Goal: Complete application form

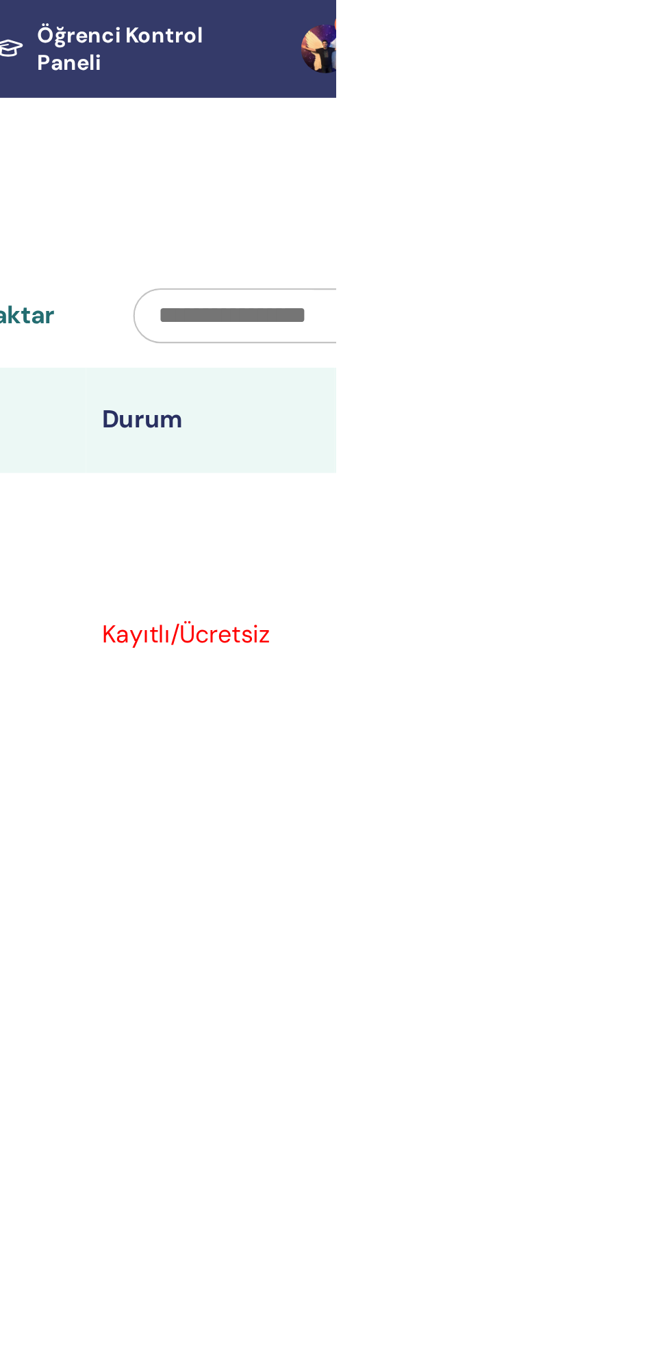
click at [671, 20] on link "9+" at bounding box center [671, 22] width 53 height 44
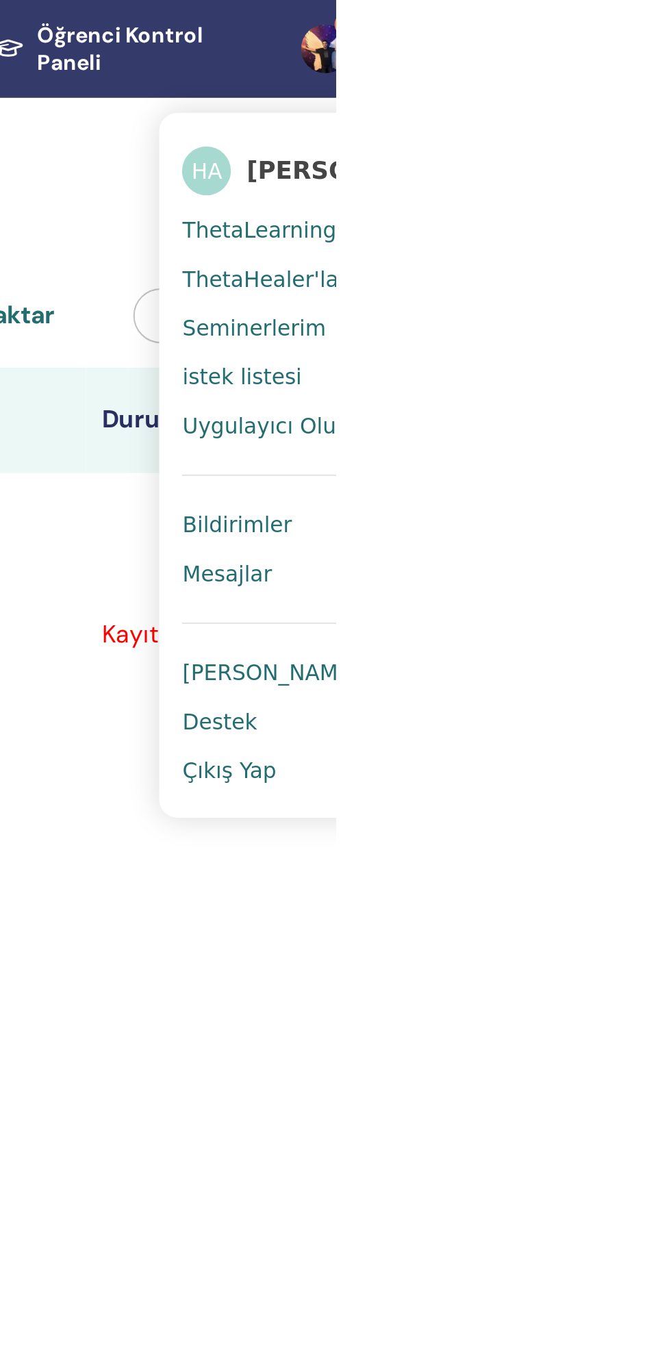
click at [652, 344] on link "Çıkış Yap" at bounding box center [668, 346] width 133 height 22
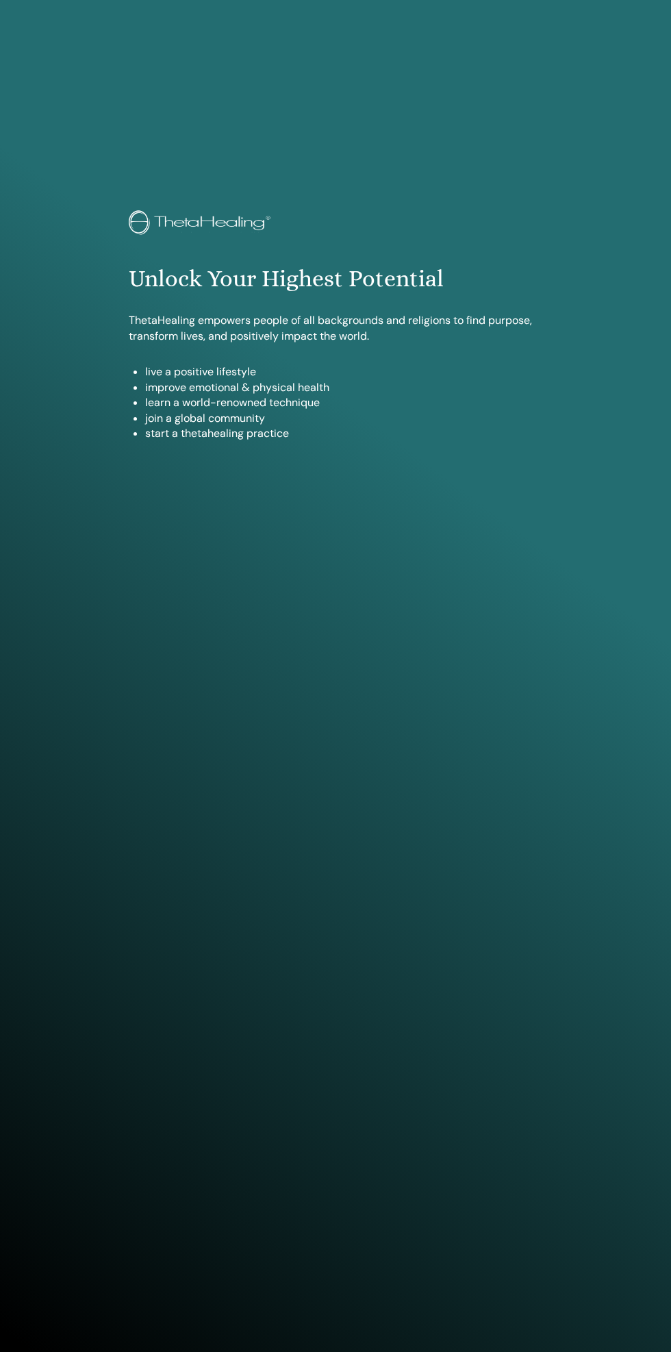
scroll to position [1352, 0]
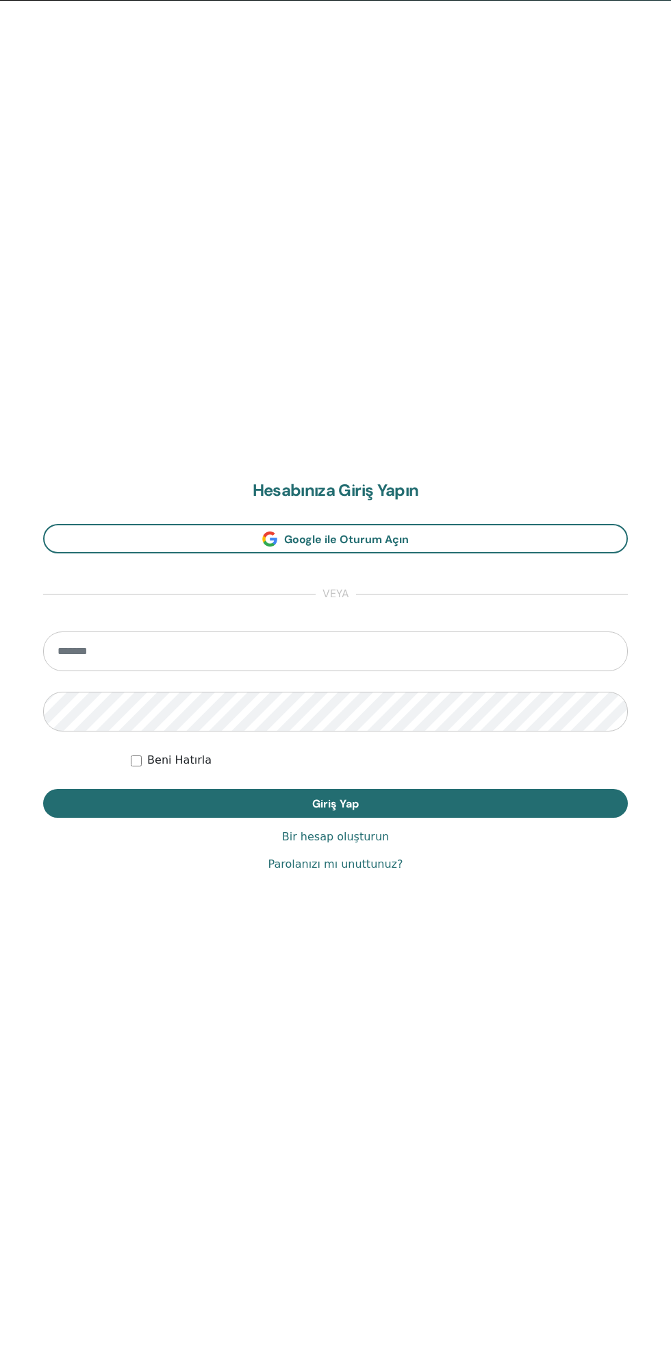
click at [246, 652] on input "email" at bounding box center [335, 652] width 585 height 40
click at [83, 651] on input "email" at bounding box center [335, 652] width 585 height 40
click at [171, 635] on input "email" at bounding box center [335, 652] width 585 height 40
click at [116, 665] on input "email" at bounding box center [335, 652] width 585 height 40
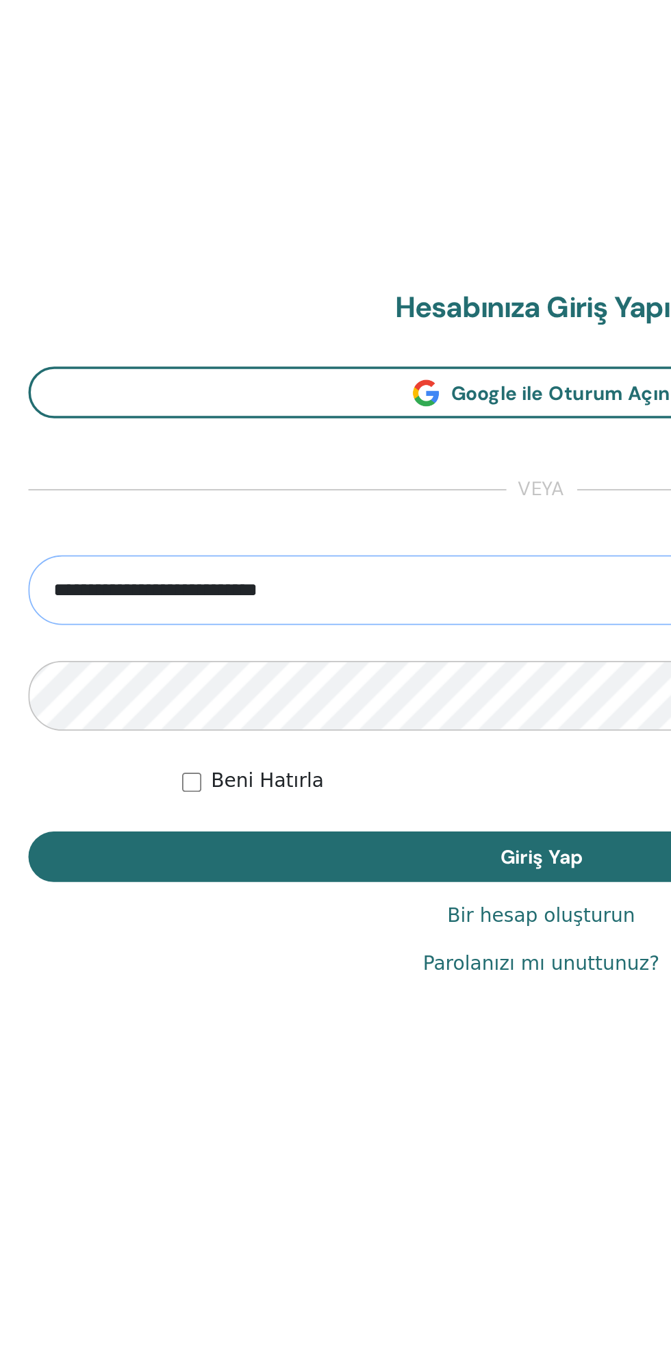
type input "**********"
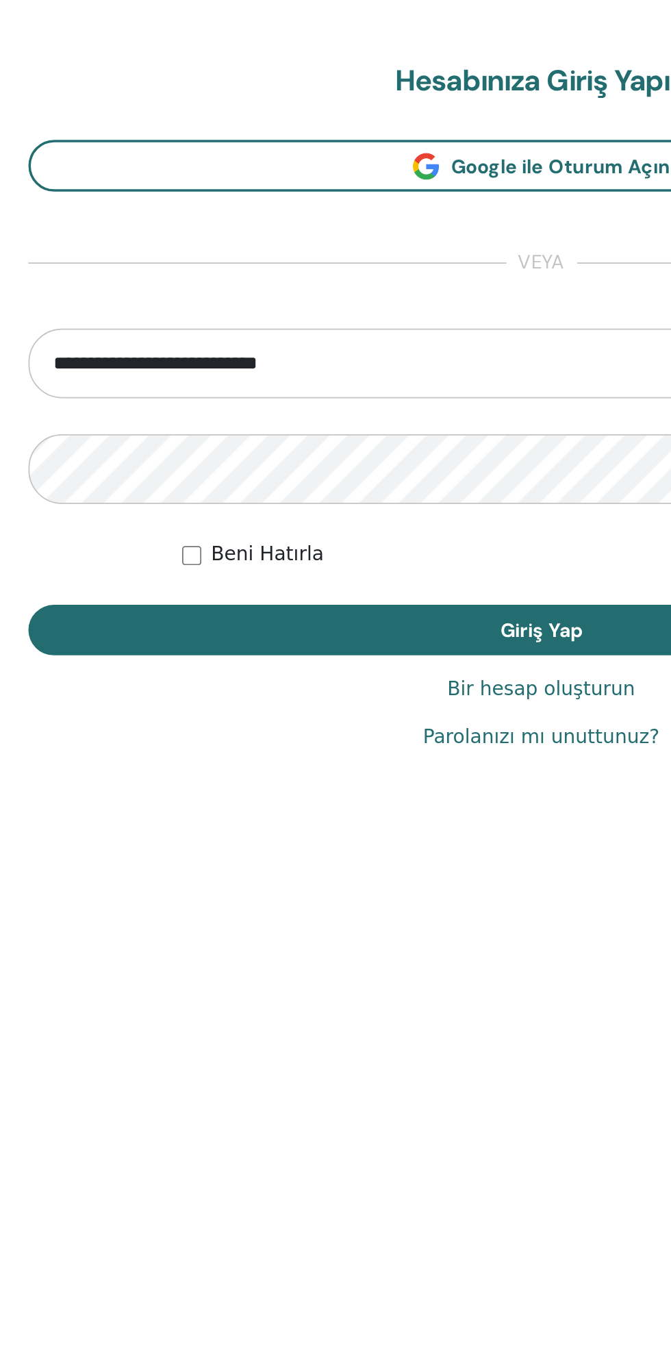
click at [320, 804] on font "Giriş Yap" at bounding box center [335, 804] width 47 height 14
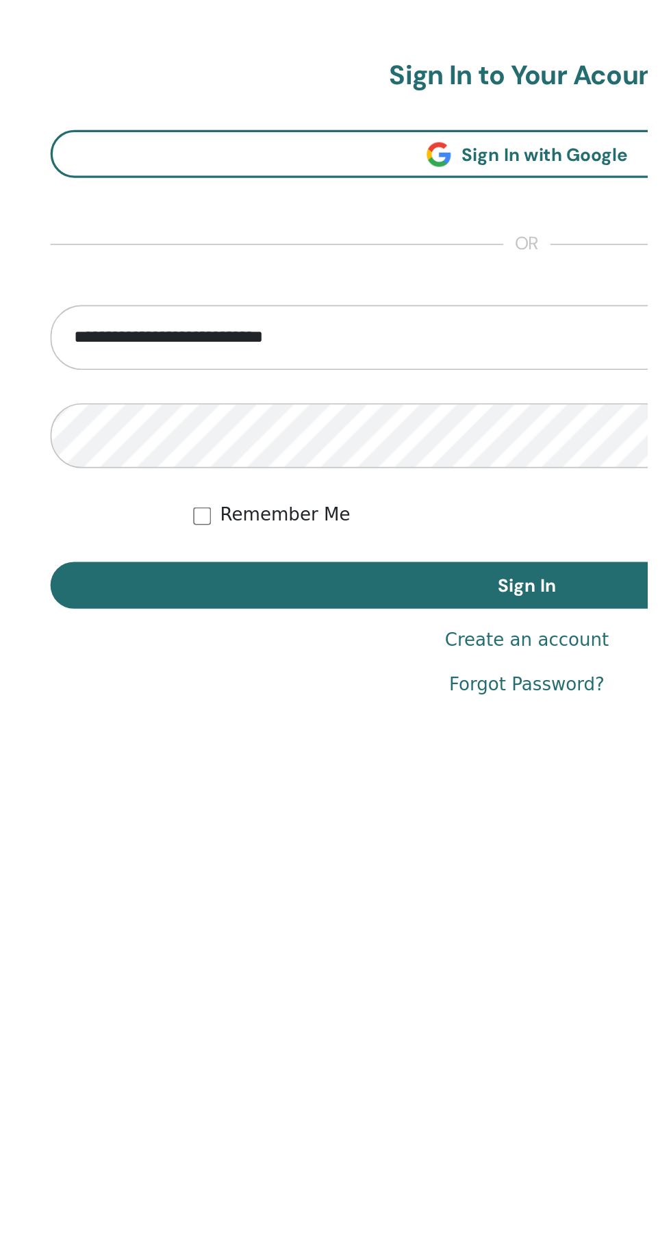
scroll to position [1161, 0]
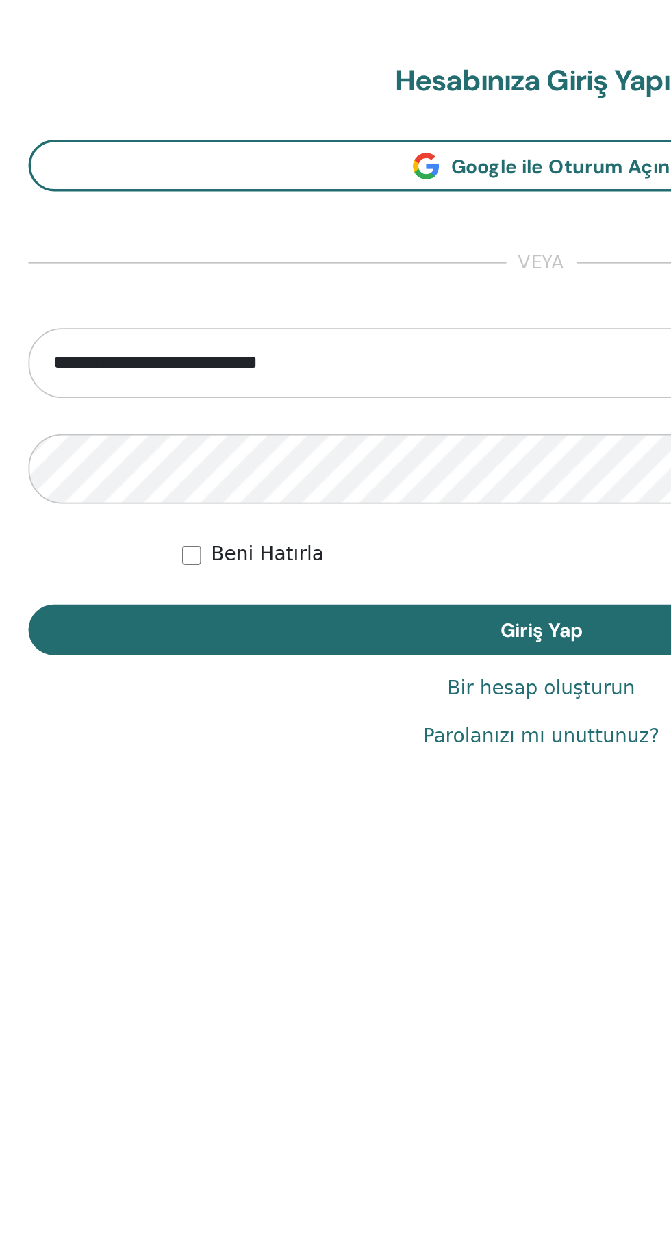
click at [339, 844] on font "Giriş Yap" at bounding box center [335, 851] width 47 height 14
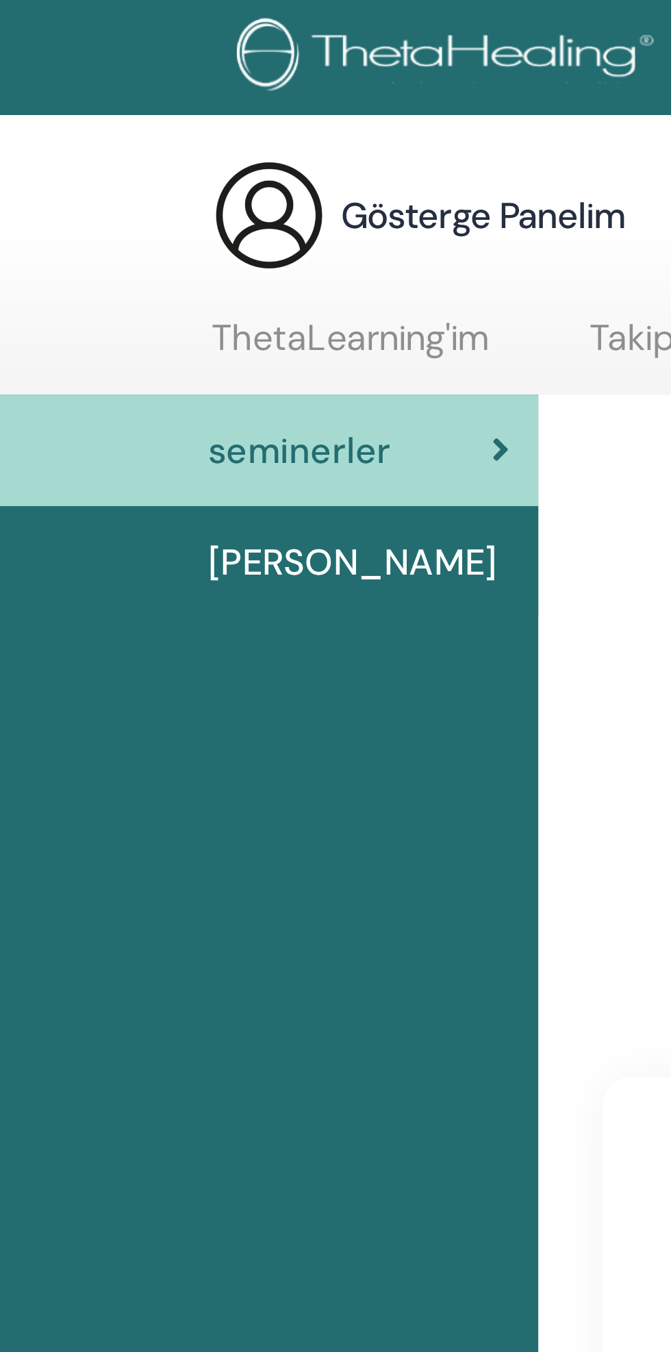
click at [129, 129] on font "ThetaLearning'im" at bounding box center [134, 129] width 106 height 18
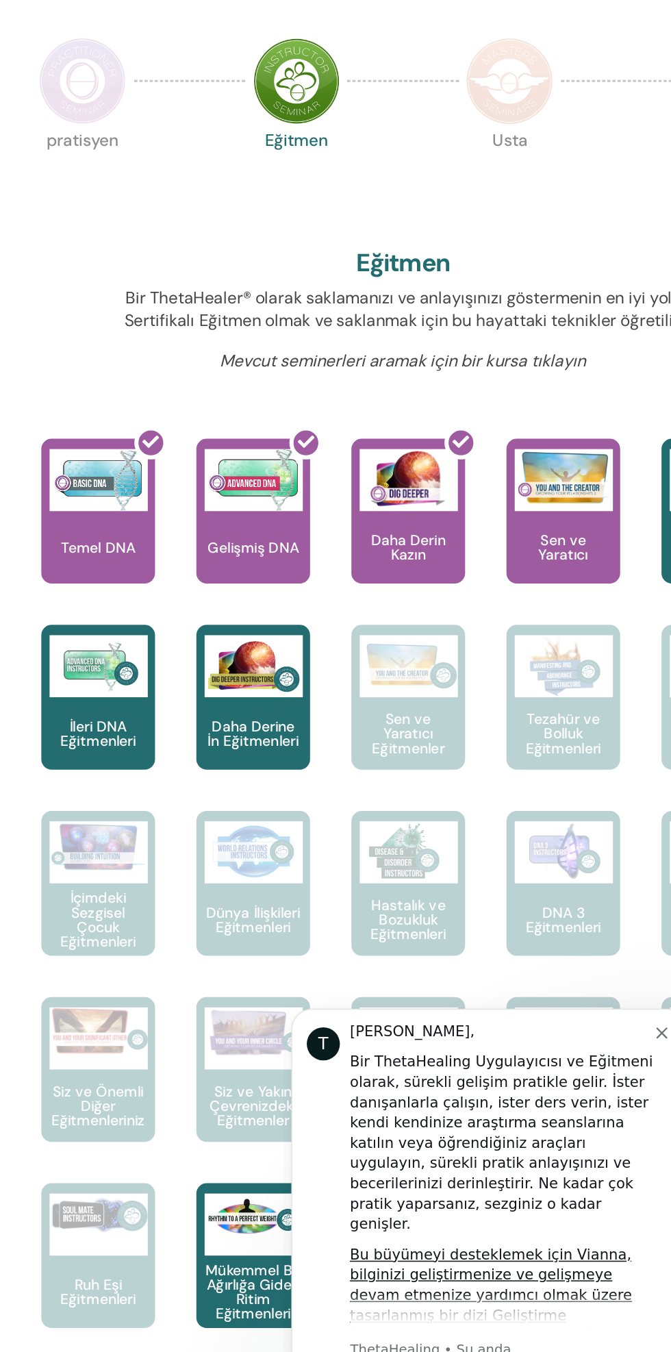
scroll to position [8, 0]
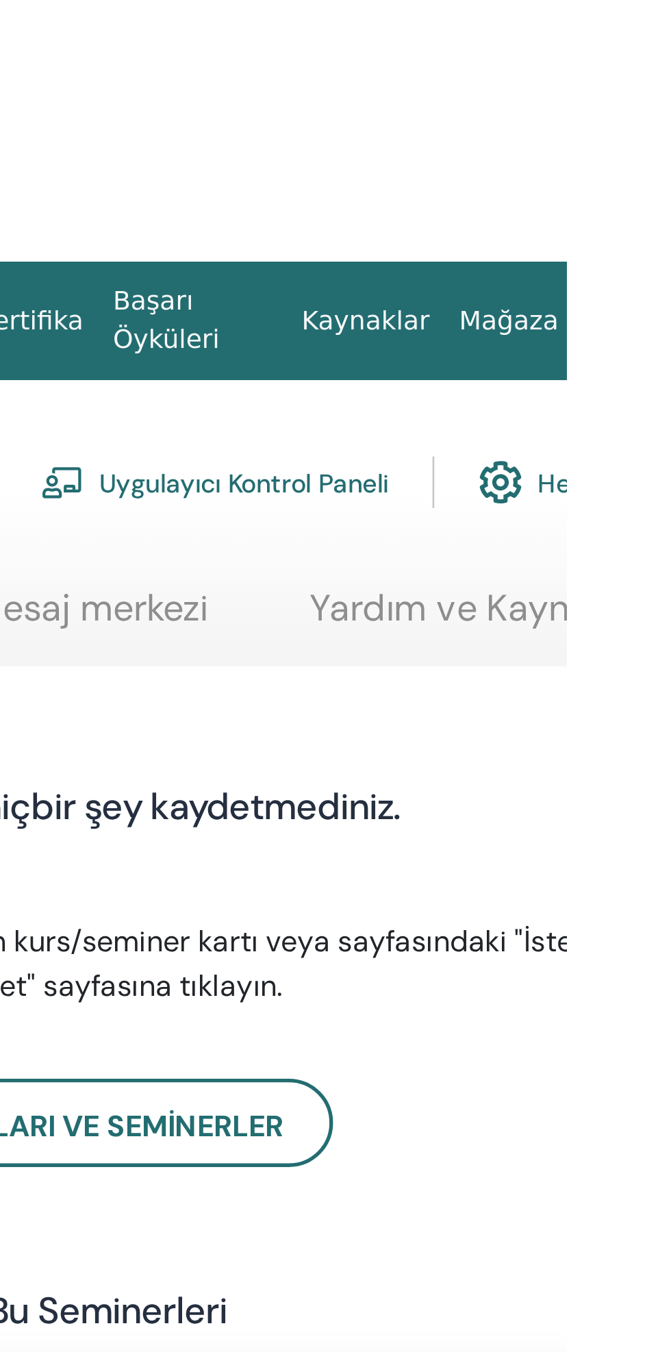
click at [671, 23] on html "Hakkında Kurslar ve [DEMOGRAPHIC_DATA] sertifika Başarı Öyküleri Kaynaklar [GEO…" at bounding box center [411, 676] width 822 height 1352
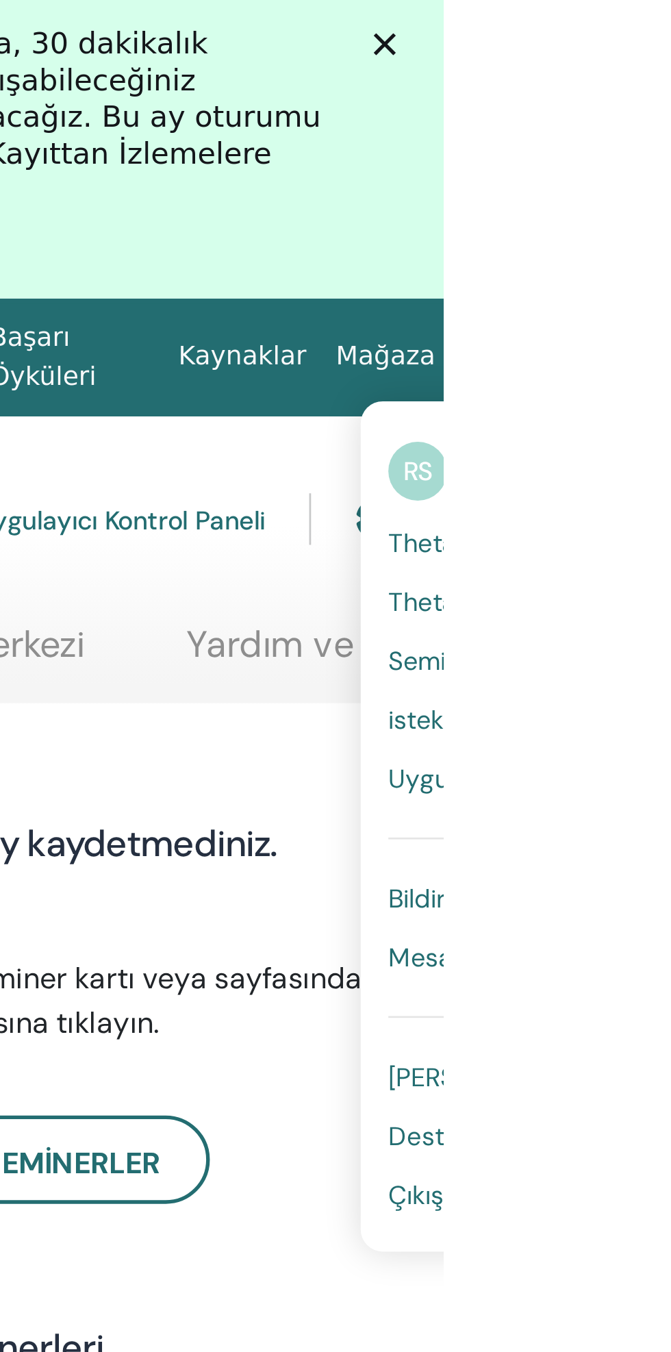
click at [671, 440] on font "Çıkış Yap" at bounding box center [671, 444] width 40 height 12
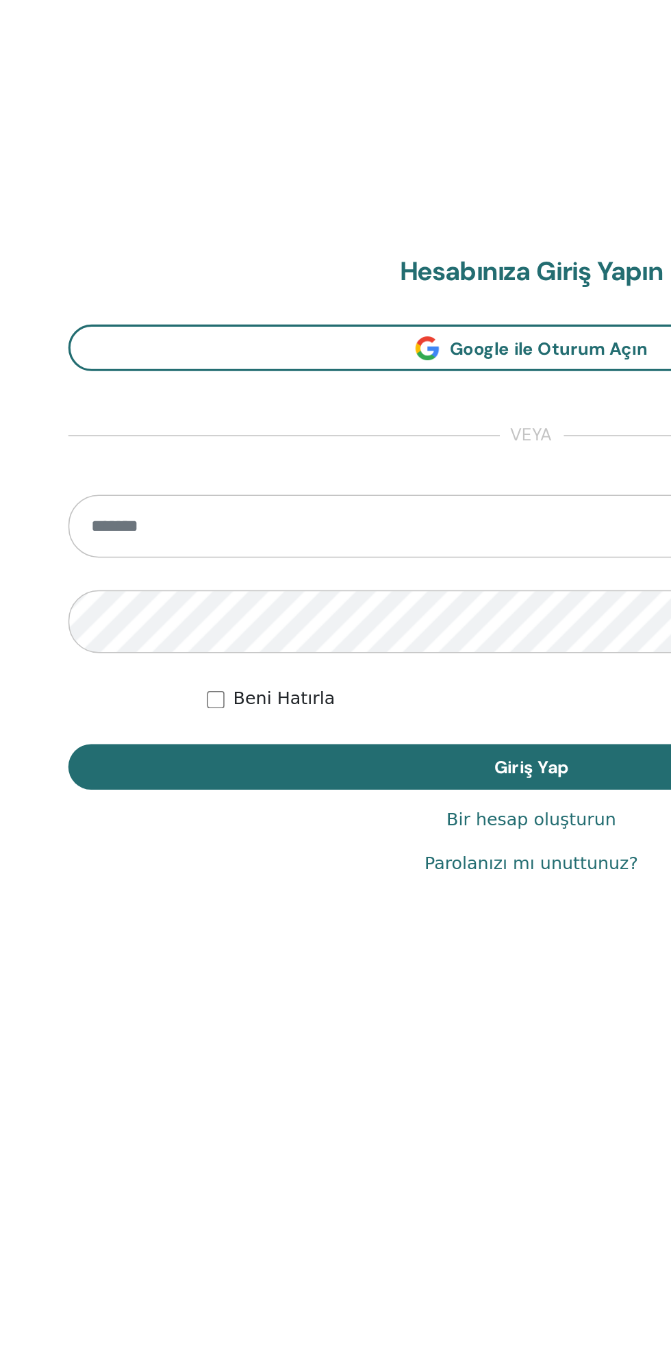
scroll to position [1348, 0]
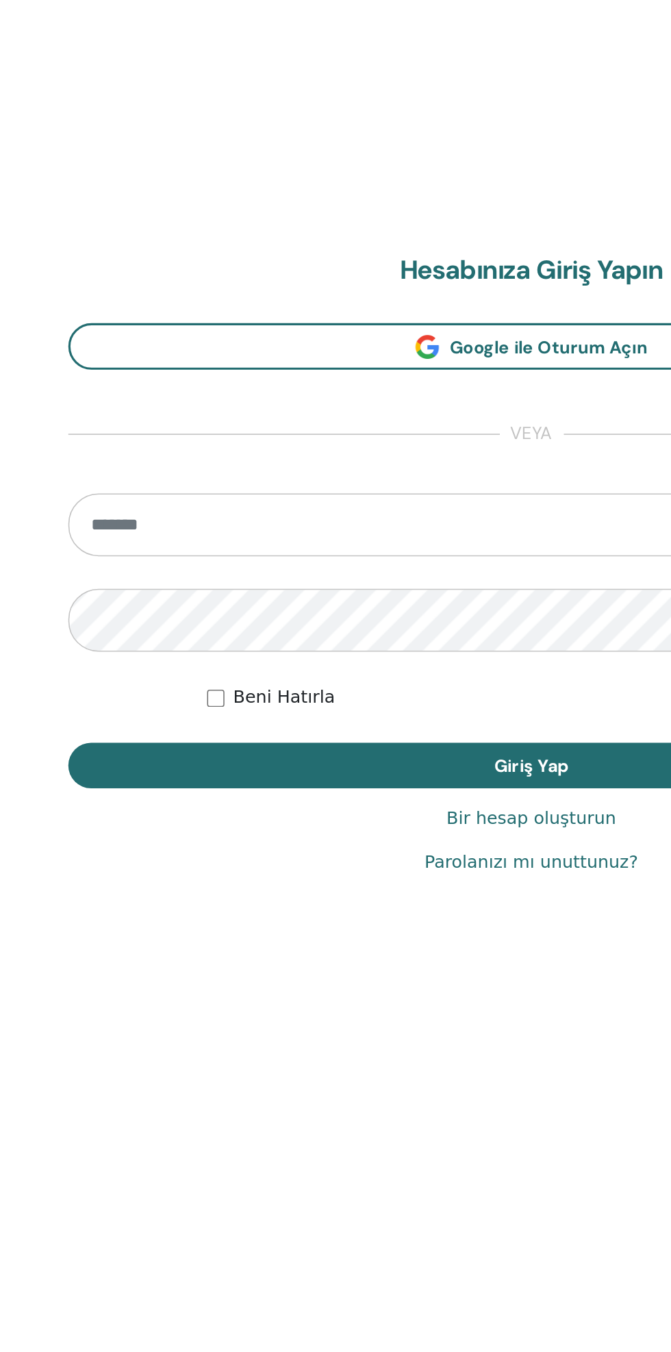
click at [214, 662] on input "email" at bounding box center [335, 655] width 585 height 40
type input "**********"
click at [43, 793] on button "Giriş Yap" at bounding box center [335, 807] width 585 height 29
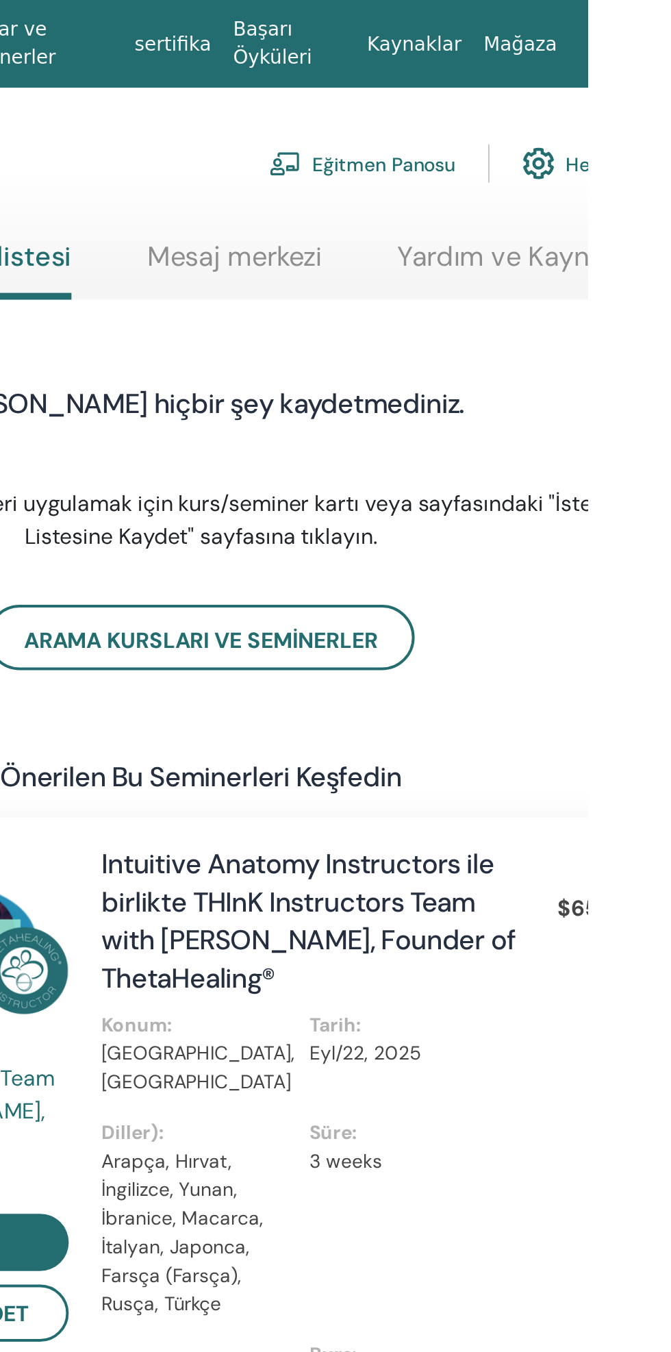
click at [566, 90] on link "Eğitmen Panosu" at bounding box center [558, 82] width 94 height 30
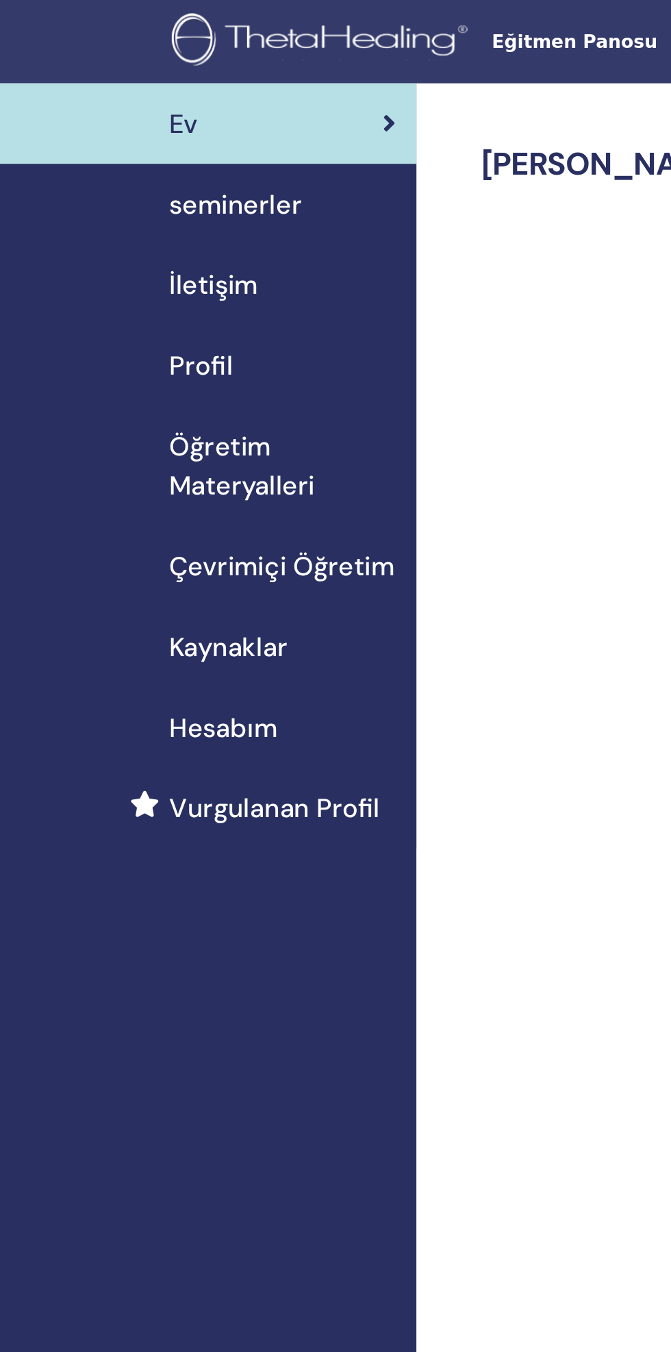
click at [138, 116] on span "seminerler" at bounding box center [124, 107] width 70 height 21
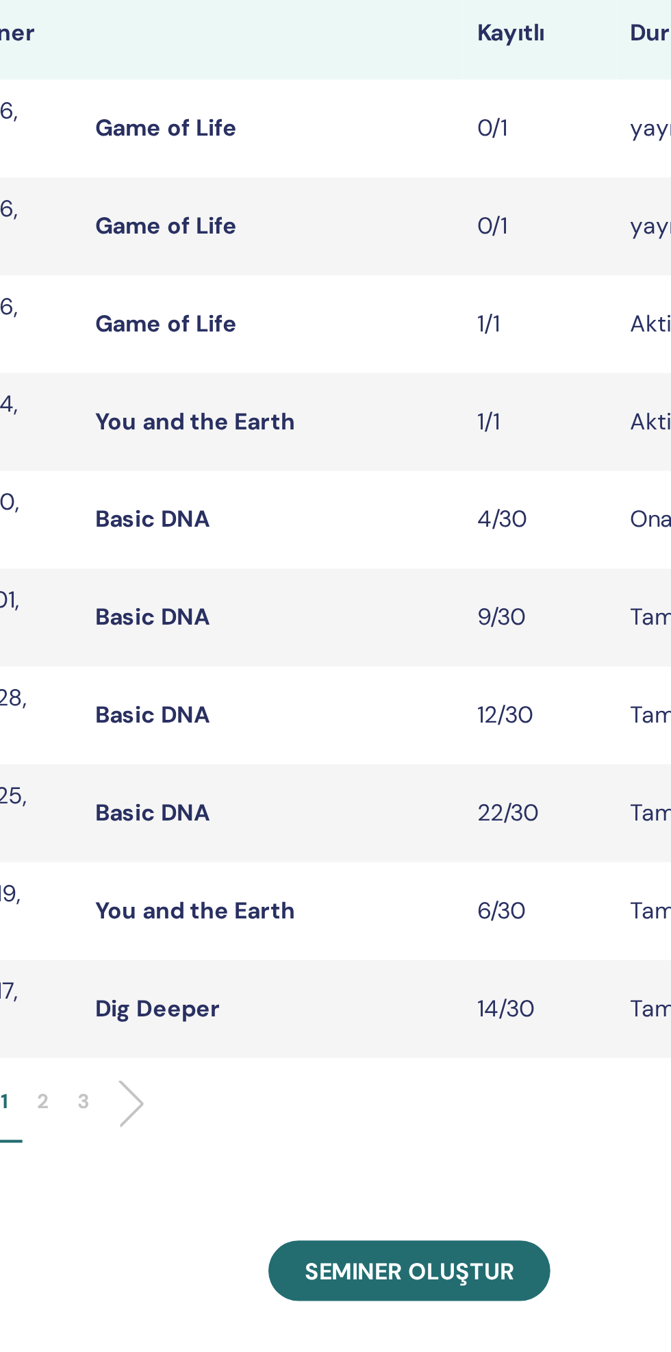
scroll to position [3, 0]
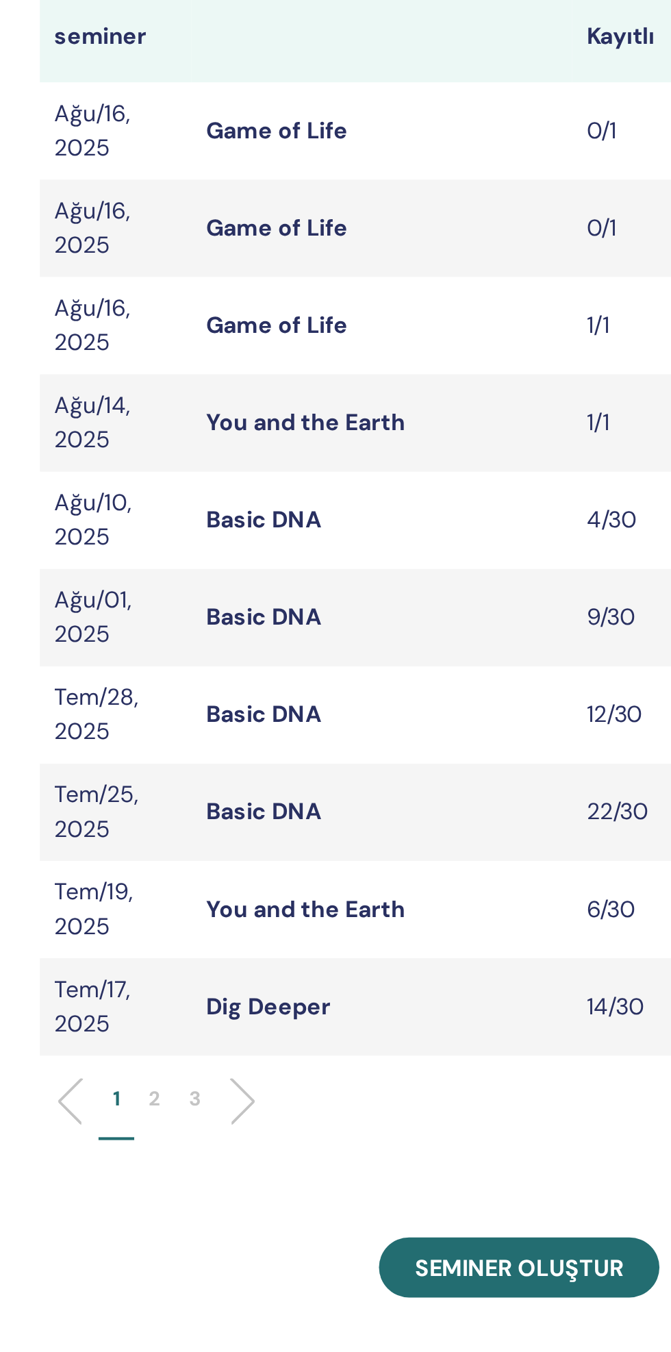
click at [402, 412] on link "You and the Earth" at bounding box center [380, 413] width 95 height 14
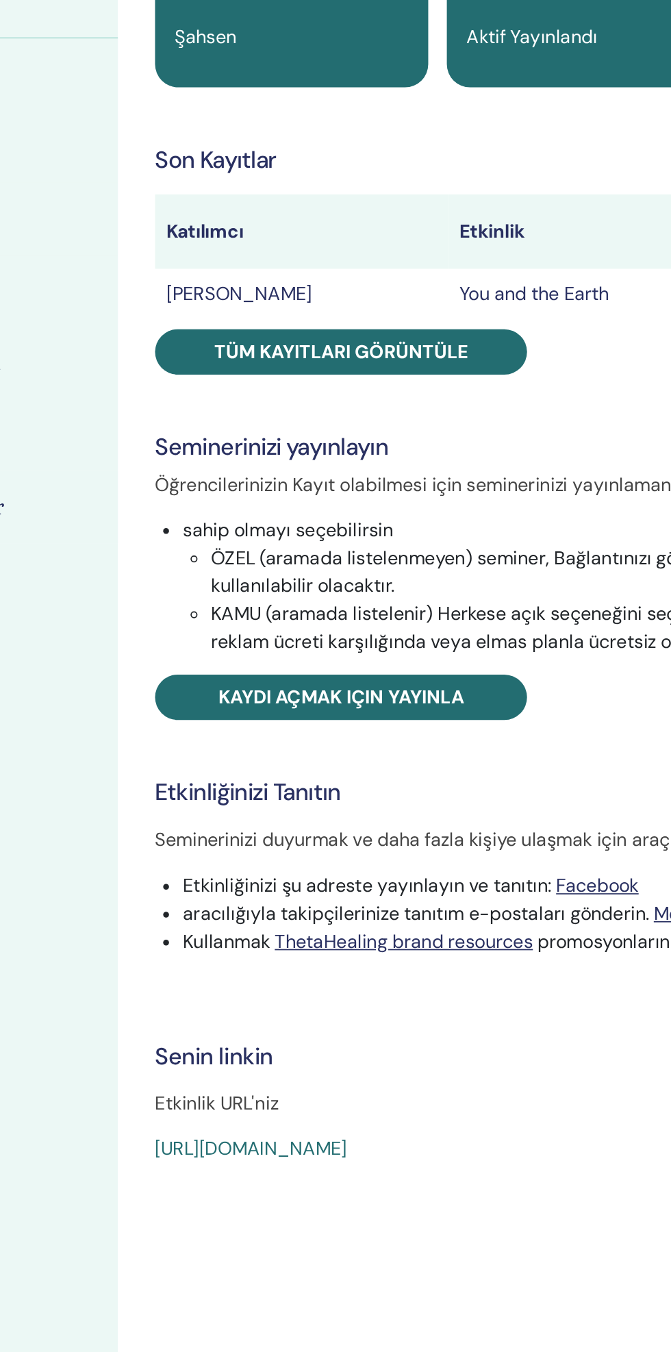
click at [425, 352] on link "Tüm kayıtları görüntüle" at bounding box center [405, 345] width 219 height 27
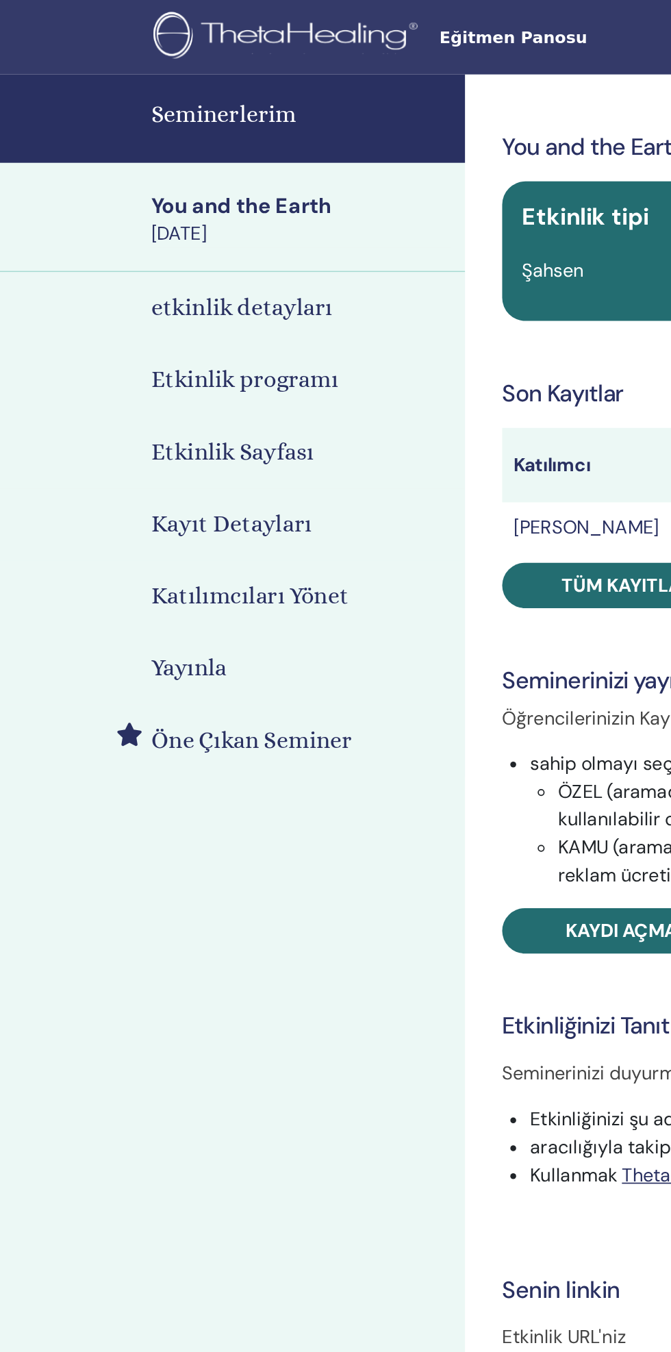
click at [184, 184] on h4 "etkinlik detayları" at bounding box center [142, 181] width 107 height 21
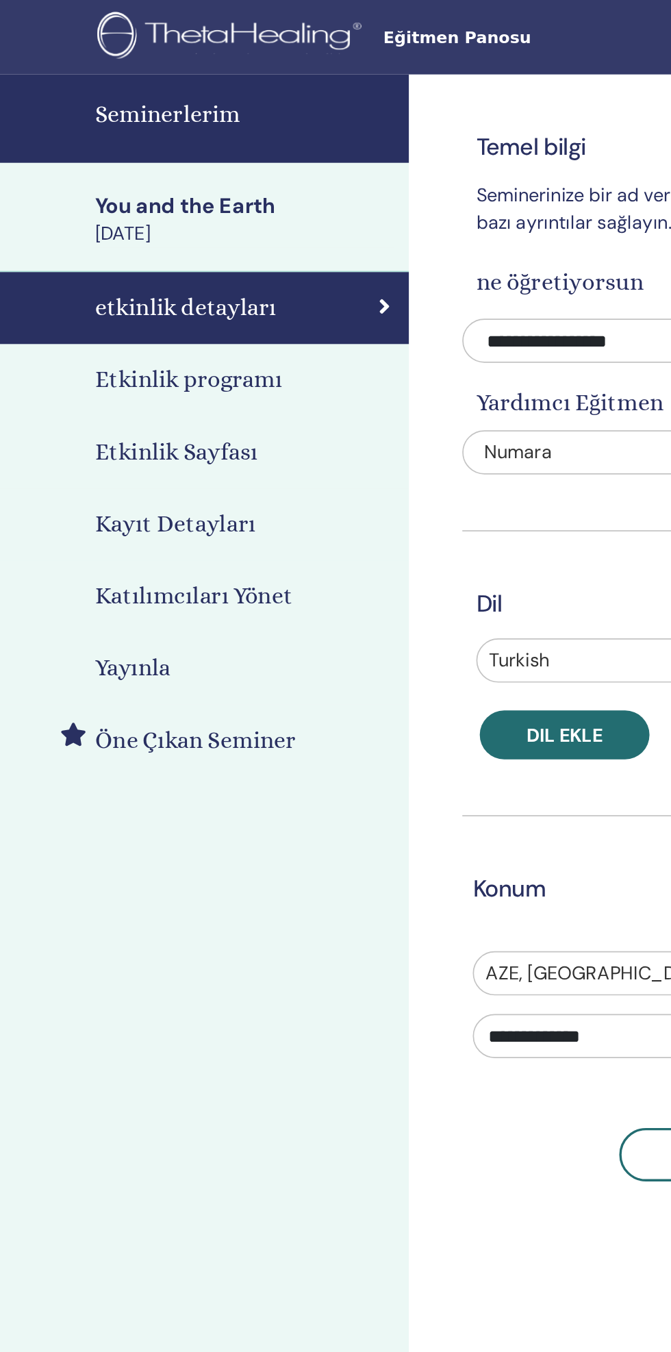
click at [185, 225] on h4 "Etkinlik programı" at bounding box center [144, 224] width 110 height 21
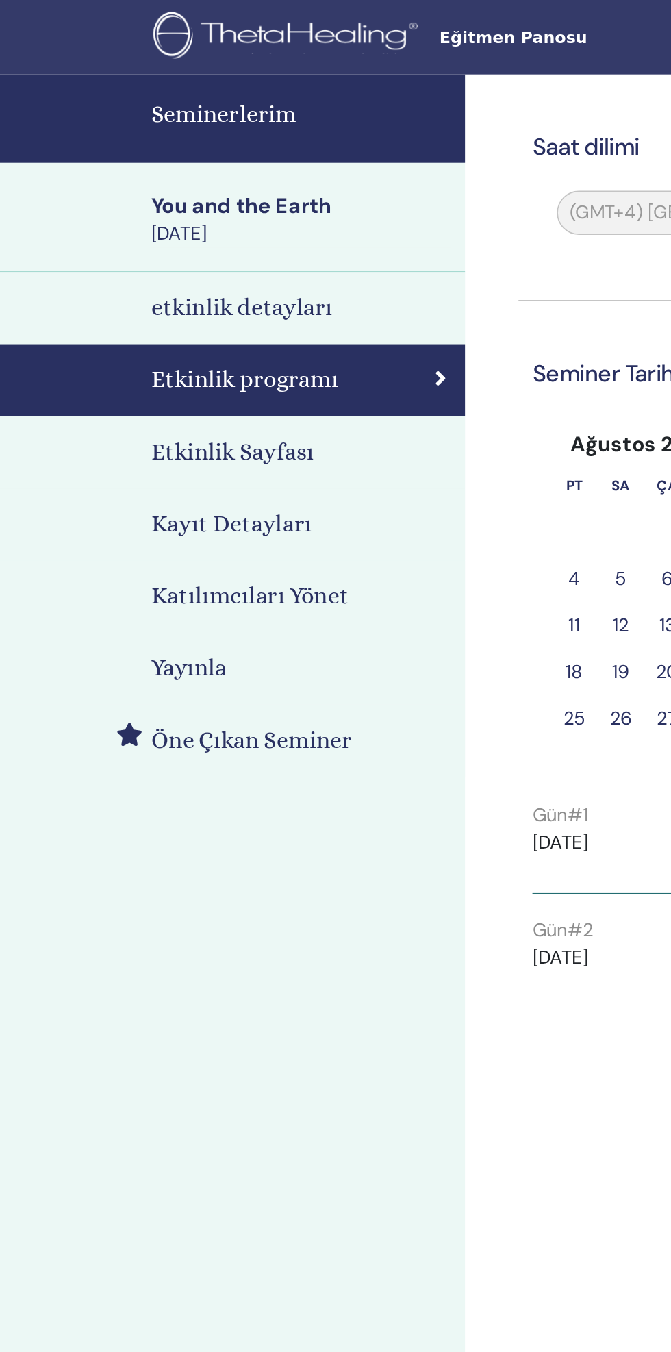
click at [163, 278] on link "Etkinlik Sayfası" at bounding box center [137, 266] width 274 height 42
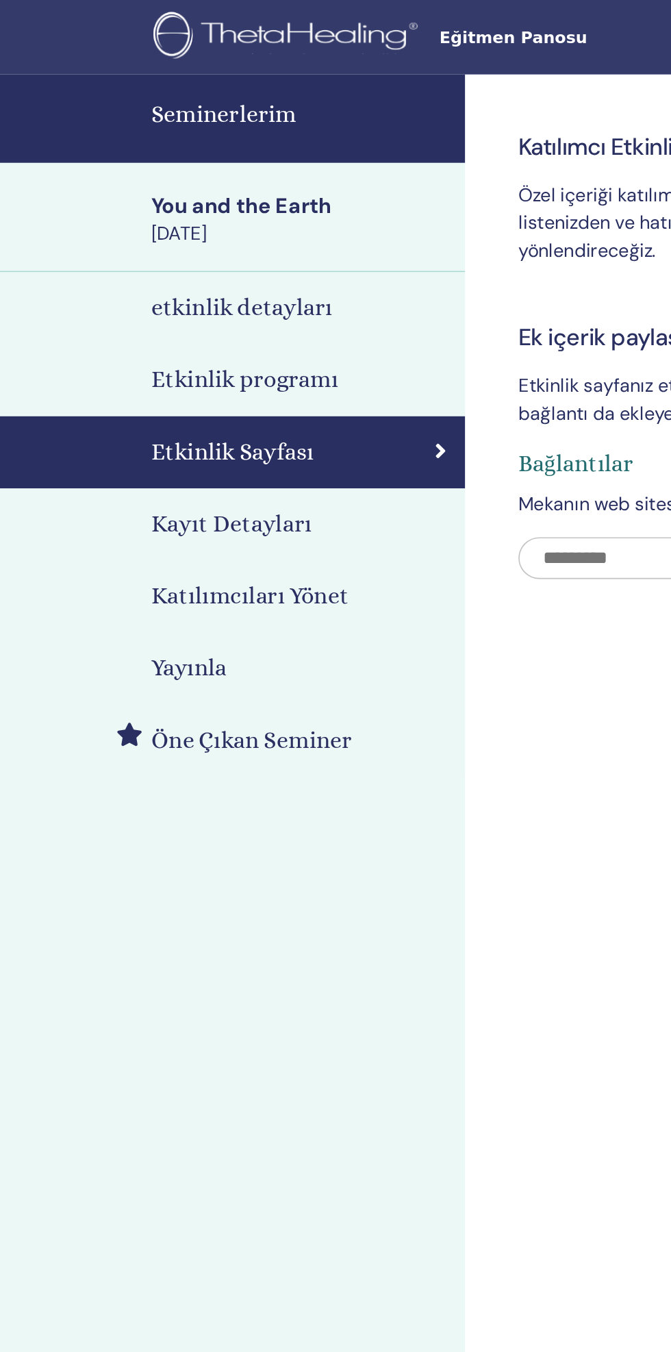
click at [155, 305] on h4 "Kayıt Detayları" at bounding box center [136, 309] width 95 height 21
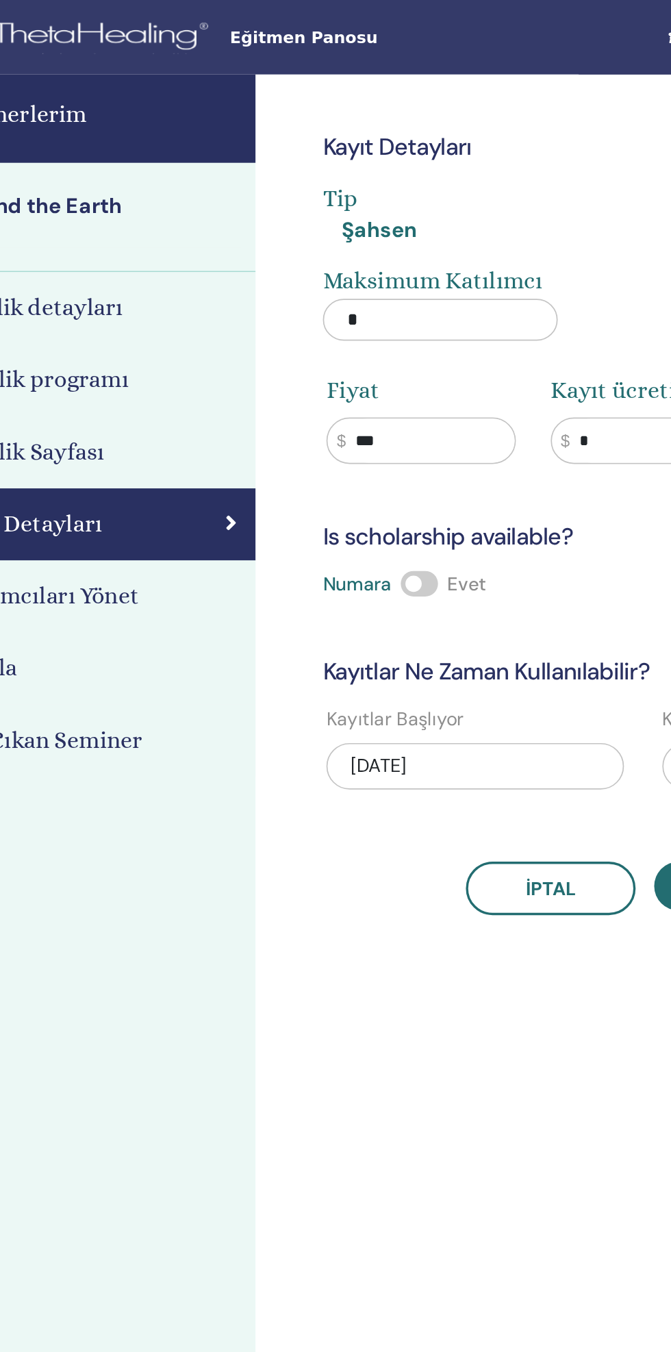
click at [384, 182] on input "*" at bounding box center [383, 188] width 138 height 25
type input "*"
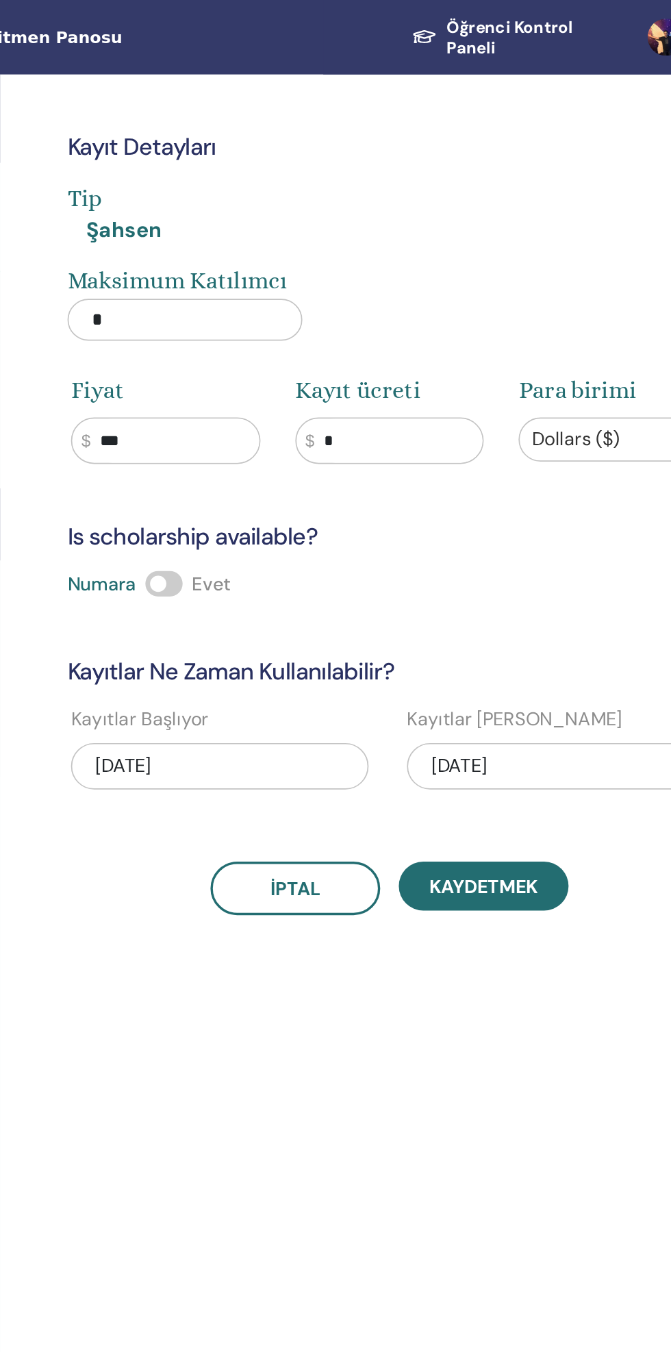
click at [569, 515] on span "Kaydetmek" at bounding box center [560, 522] width 64 height 14
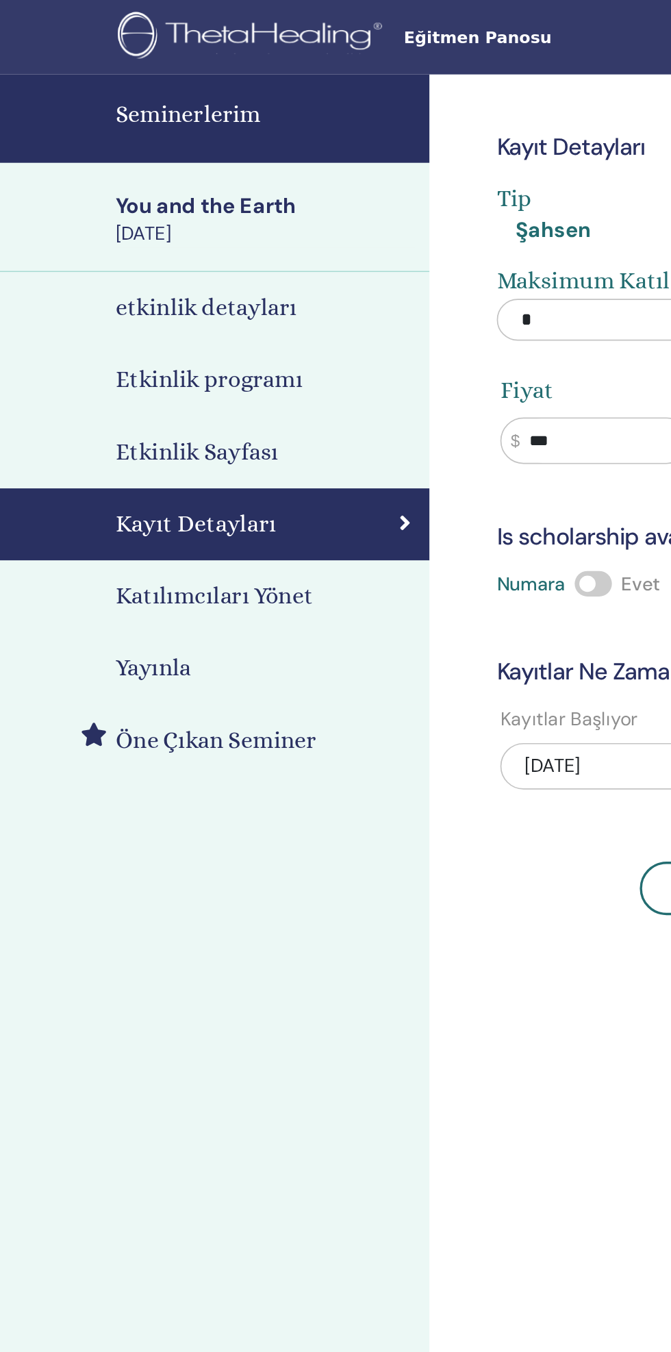
click at [132, 66] on h4 "Seminerlerim" at bounding box center [177, 68] width 177 height 21
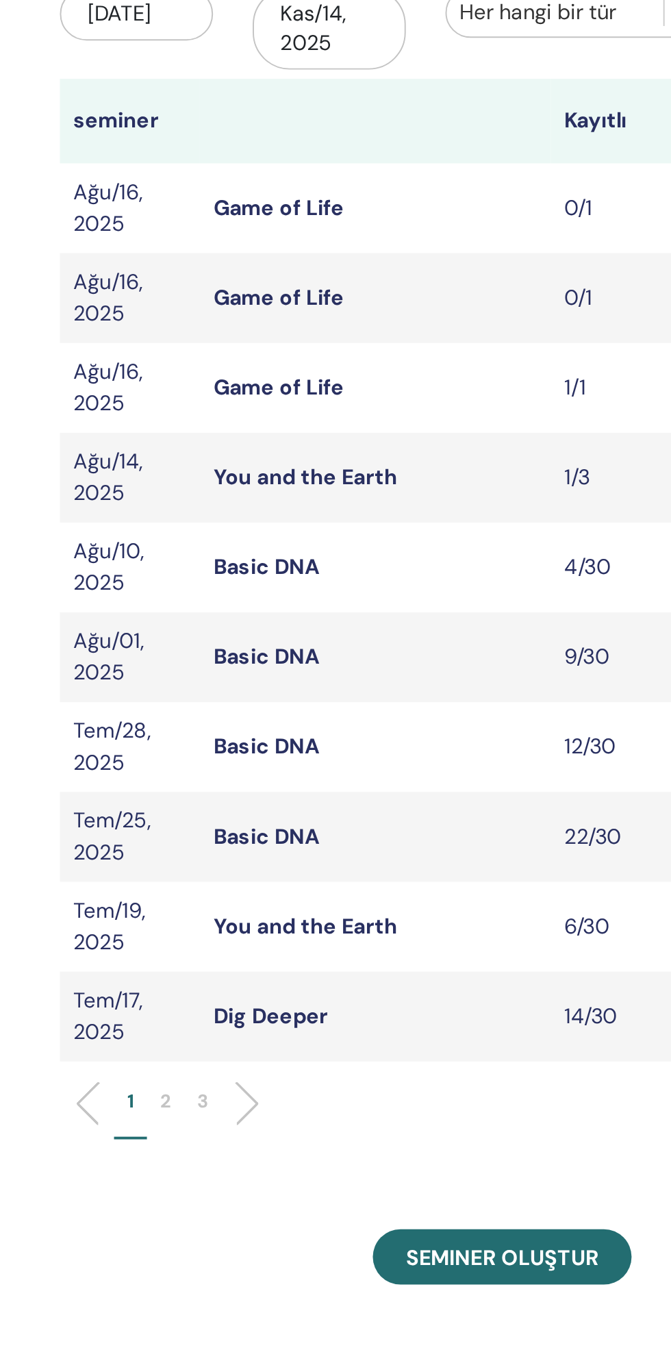
scroll to position [4, 0]
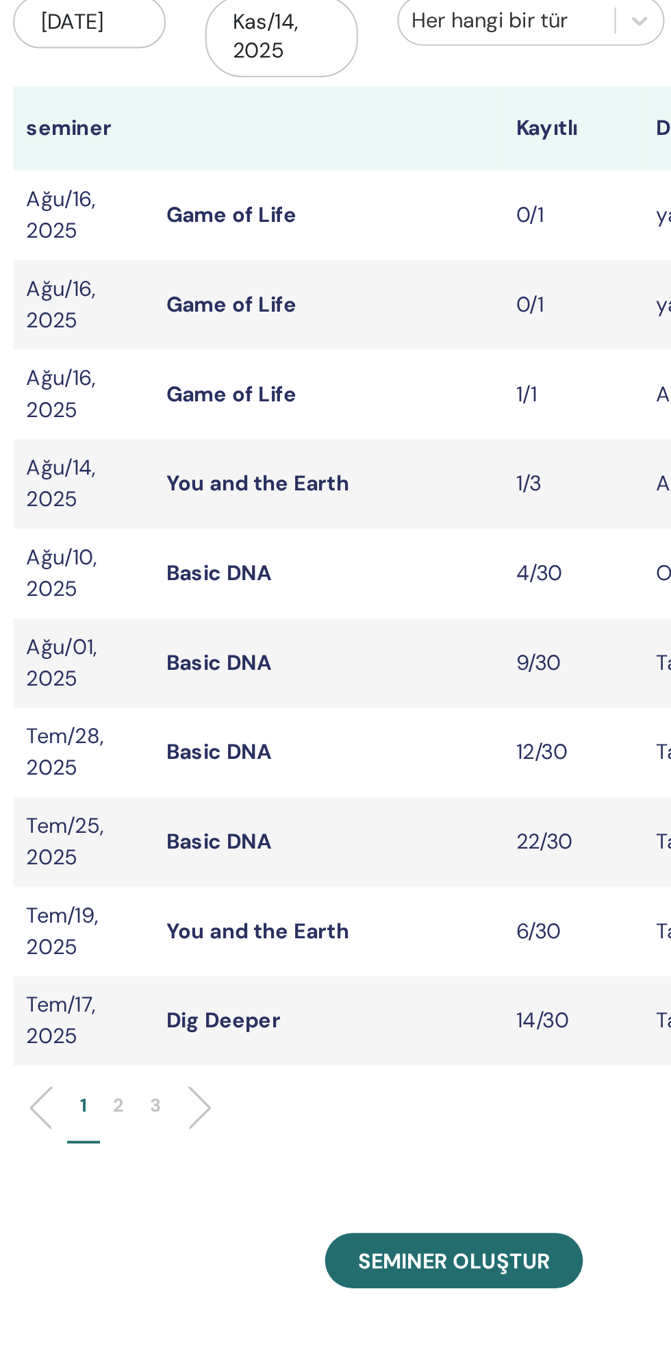
click at [368, 381] on td "Game of Life" at bounding box center [417, 366] width 182 height 47
click at [373, 367] on link "Game of Life" at bounding box center [367, 365] width 68 height 14
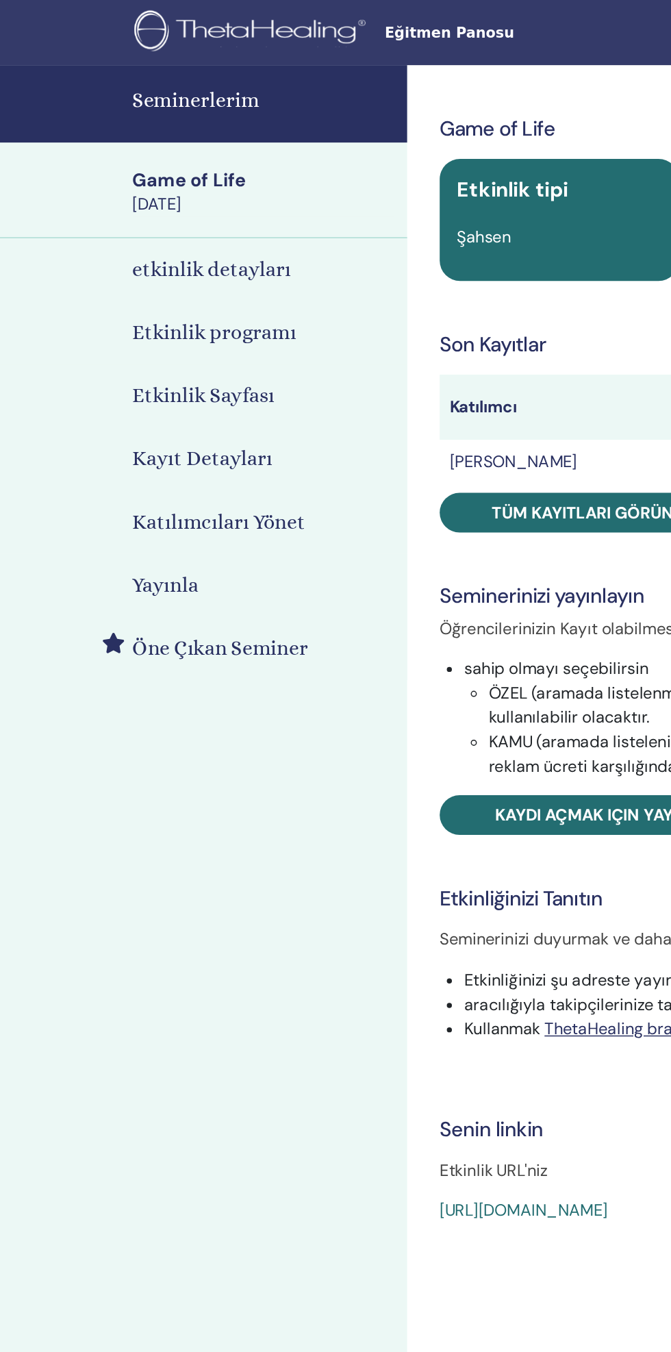
click at [169, 182] on h4 "etkinlik detayları" at bounding box center [142, 181] width 107 height 21
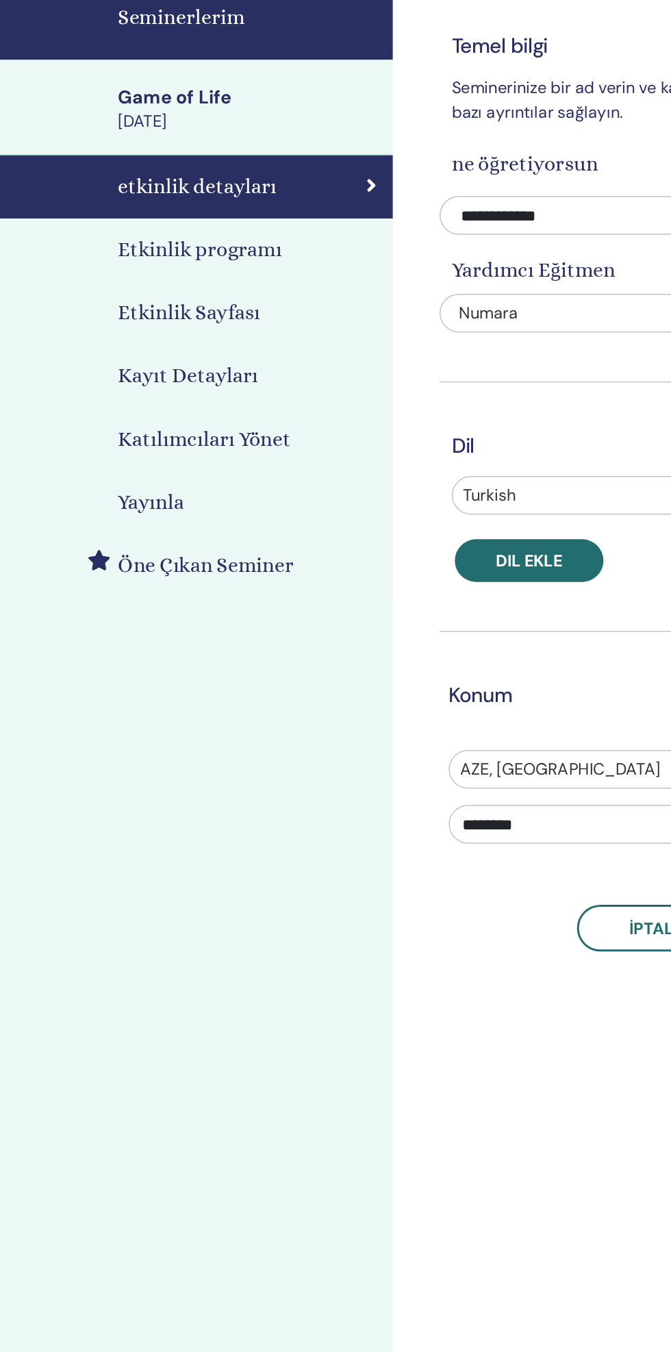
click at [156, 214] on h4 "Etkinlik programı" at bounding box center [144, 224] width 110 height 21
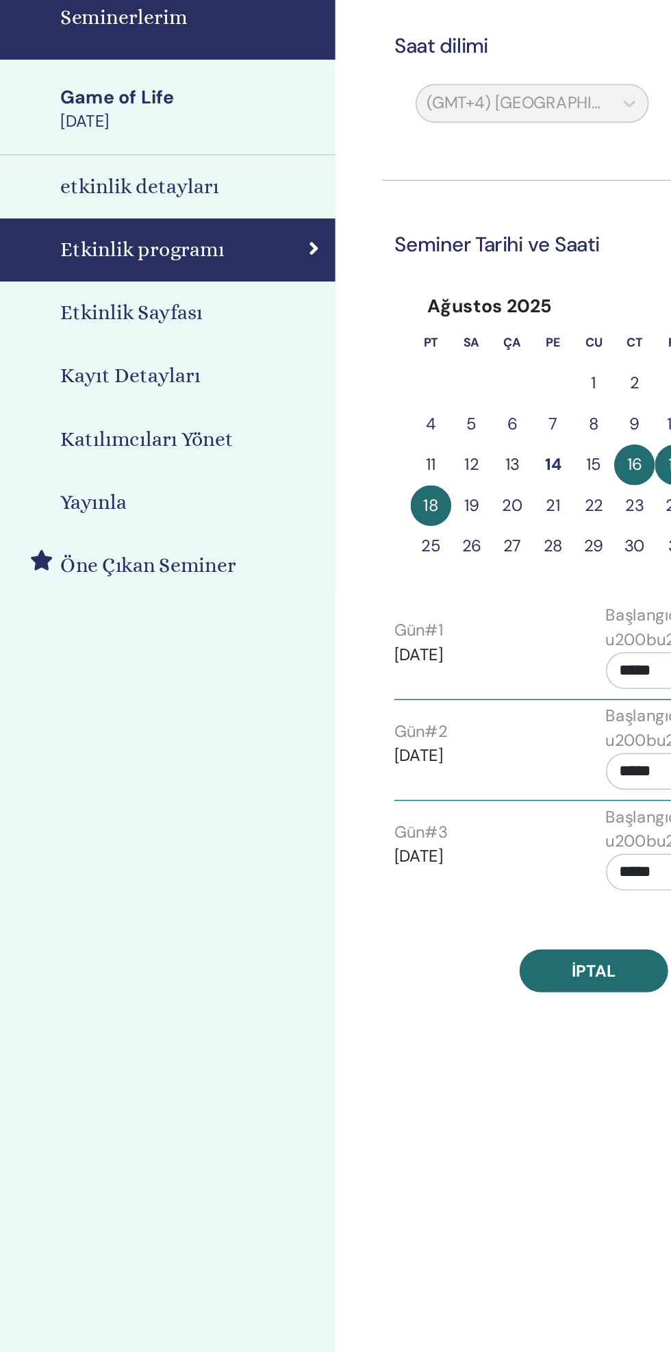
click at [165, 311] on h4 "Kayıt Detayları" at bounding box center [136, 309] width 95 height 21
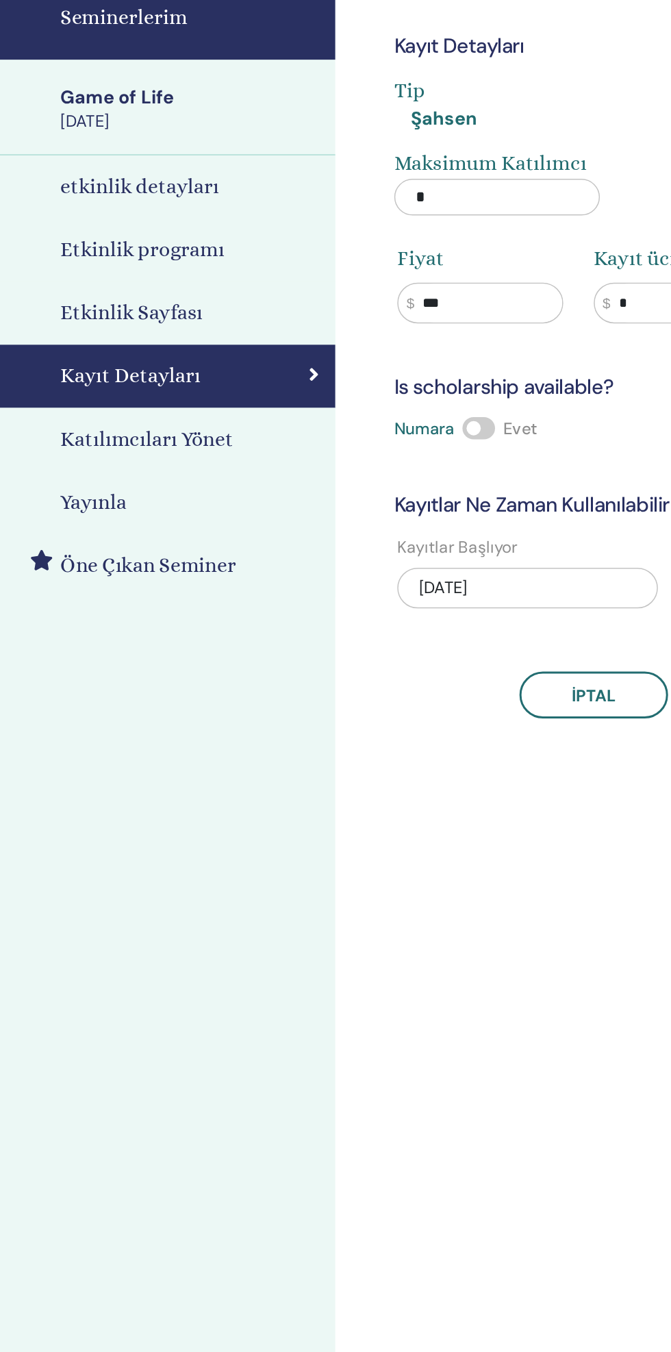
click at [369, 192] on input "*" at bounding box center [383, 188] width 138 height 25
type input "*"
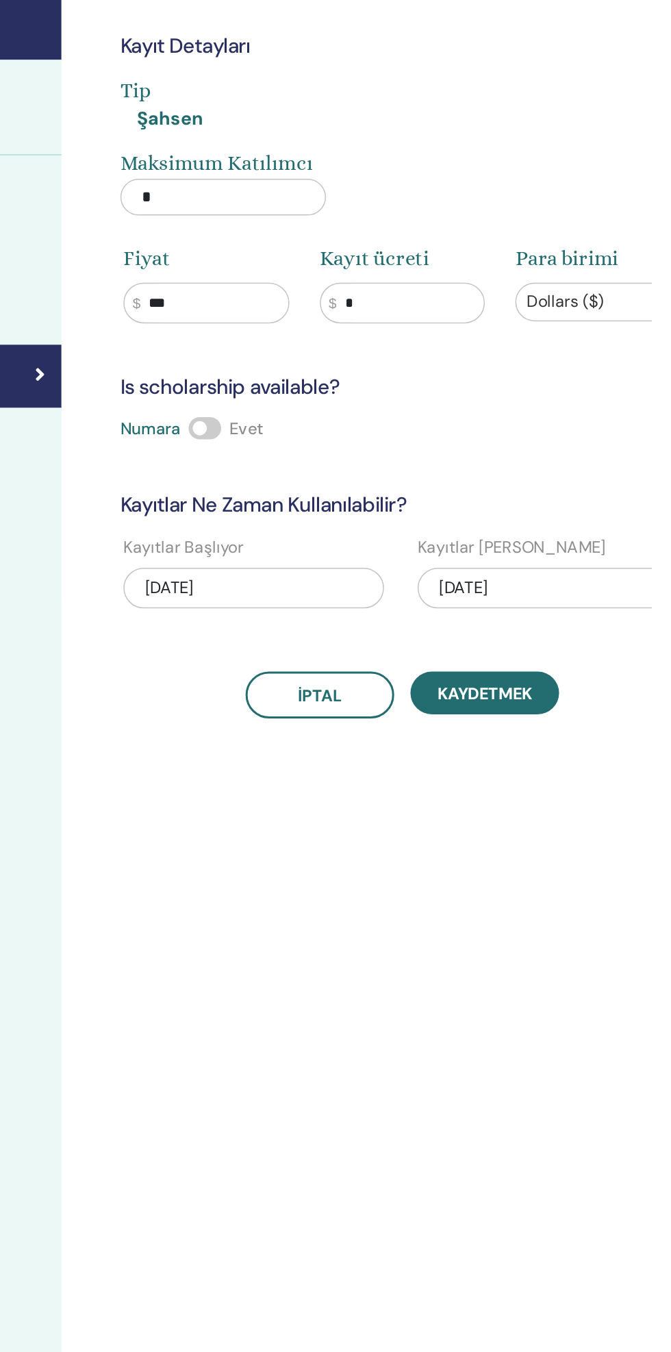
click at [580, 526] on span "Kaydetmek" at bounding box center [560, 522] width 64 height 14
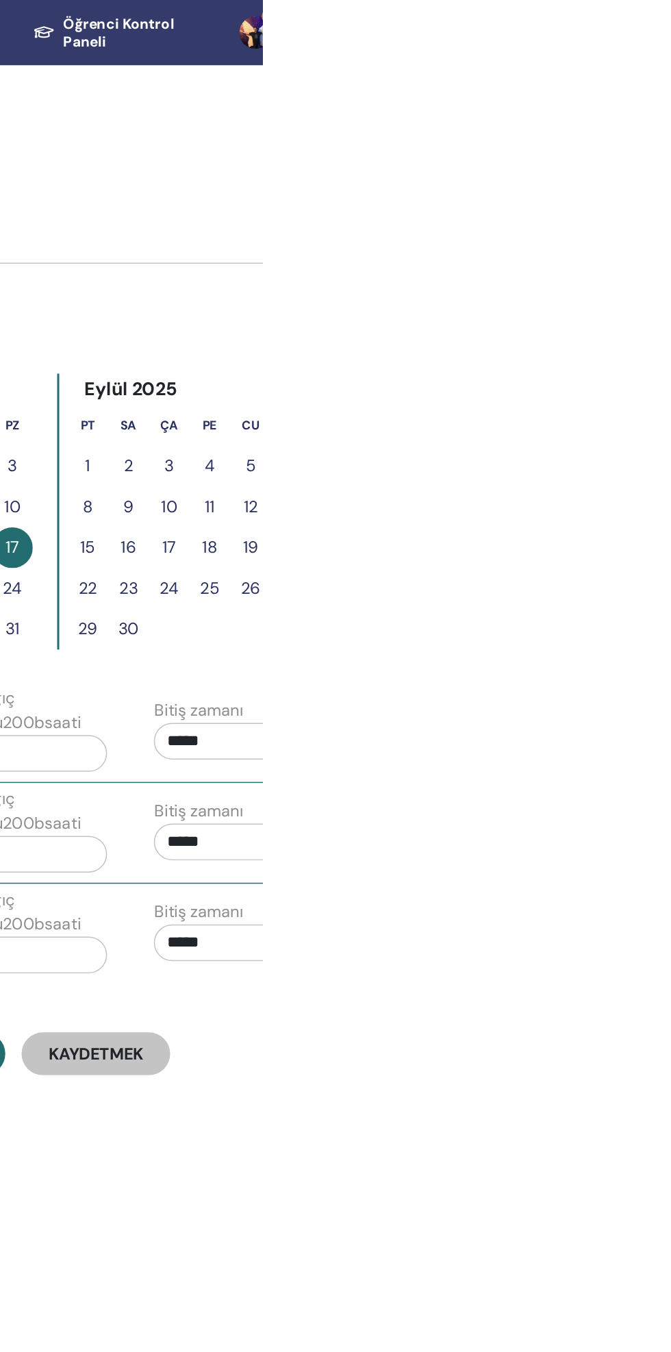
click at [671, 33] on link "9+" at bounding box center [671, 22] width 53 height 44
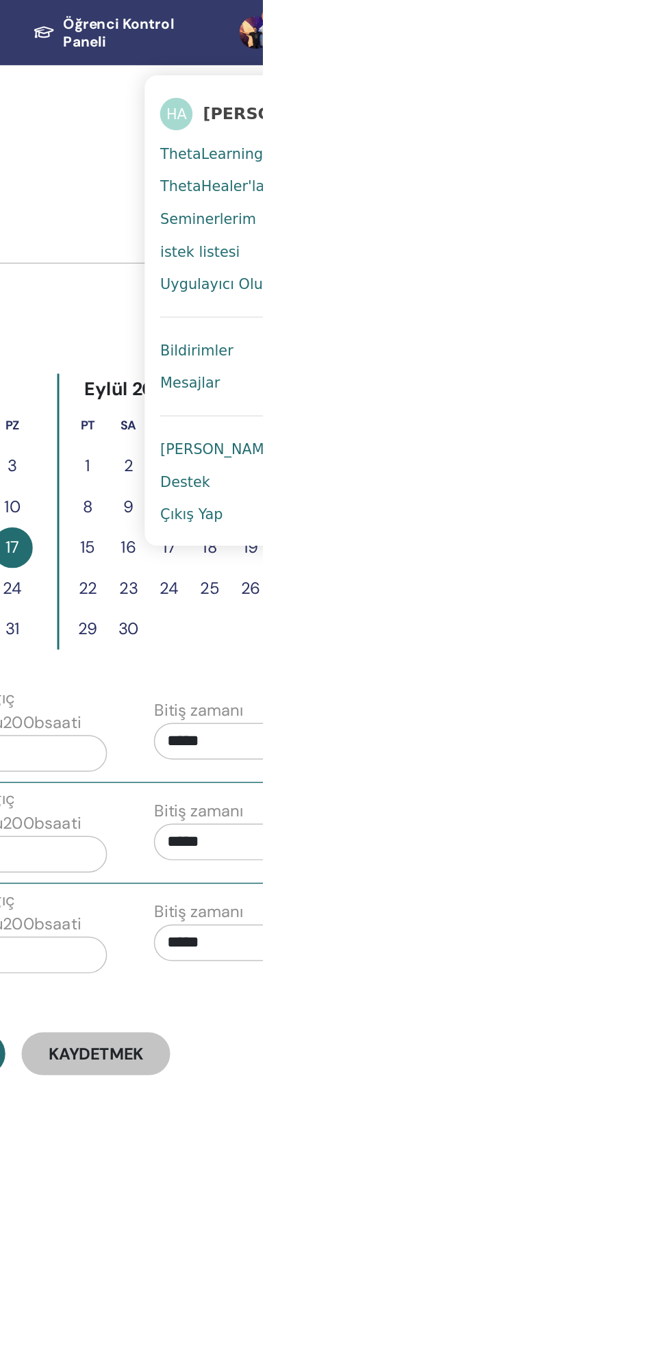
click at [637, 350] on span "Çıkış Yap" at bounding box center [623, 346] width 42 height 12
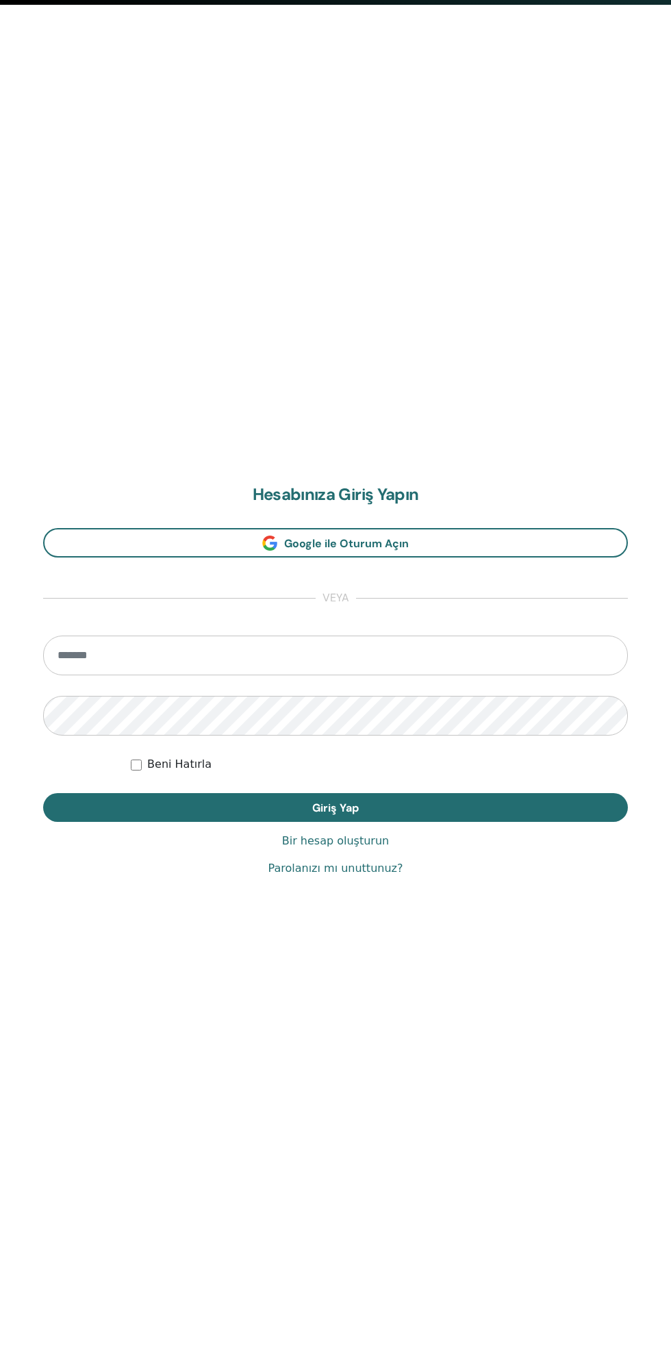
scroll to position [1352, 0]
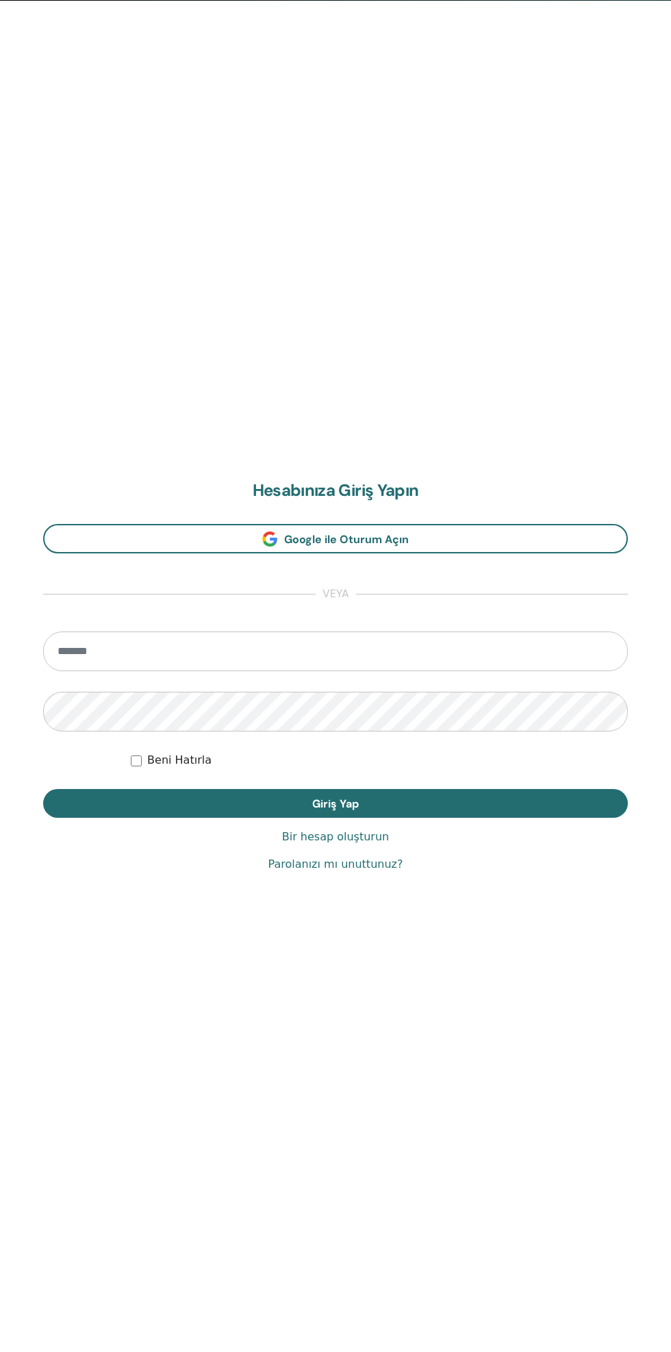
click at [372, 649] on input "email" at bounding box center [335, 652] width 585 height 40
click at [121, 650] on input "email" at bounding box center [335, 652] width 585 height 40
click at [143, 653] on input "**" at bounding box center [335, 652] width 585 height 40
type input "**********"
click at [478, 805] on button "Giriş Yap" at bounding box center [335, 803] width 585 height 29
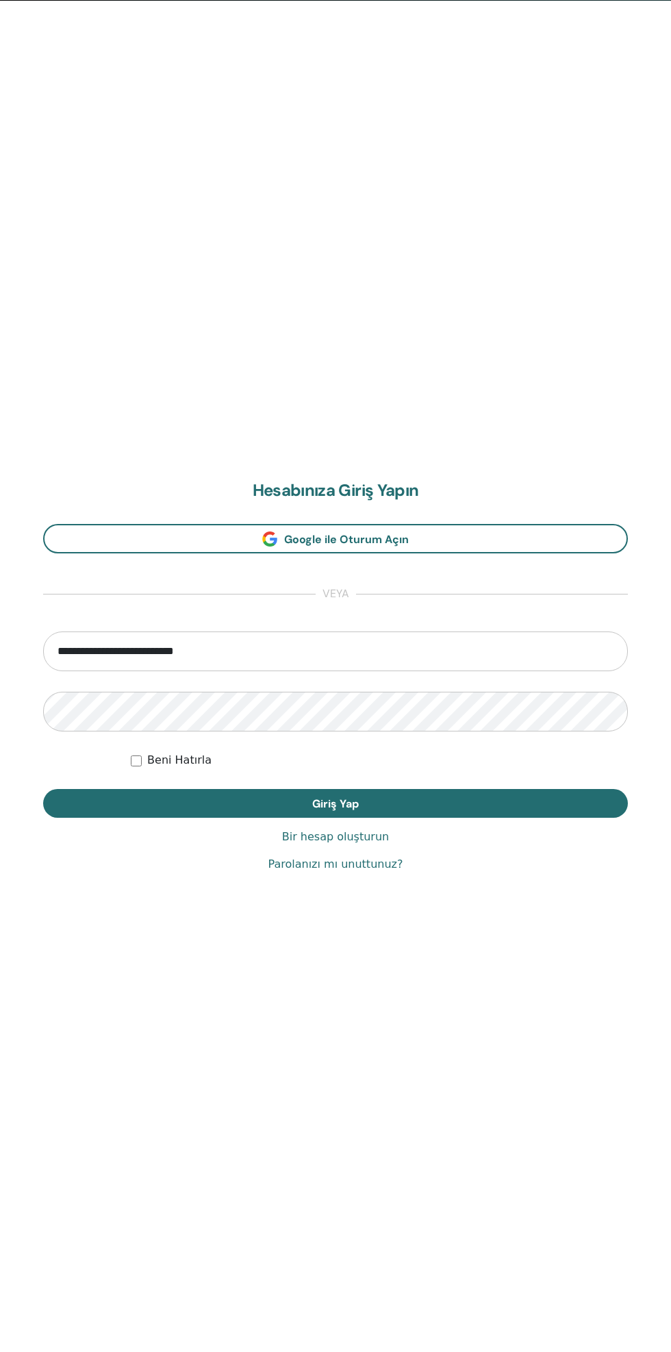
click at [481, 796] on button "Giriş Yap" at bounding box center [335, 803] width 585 height 29
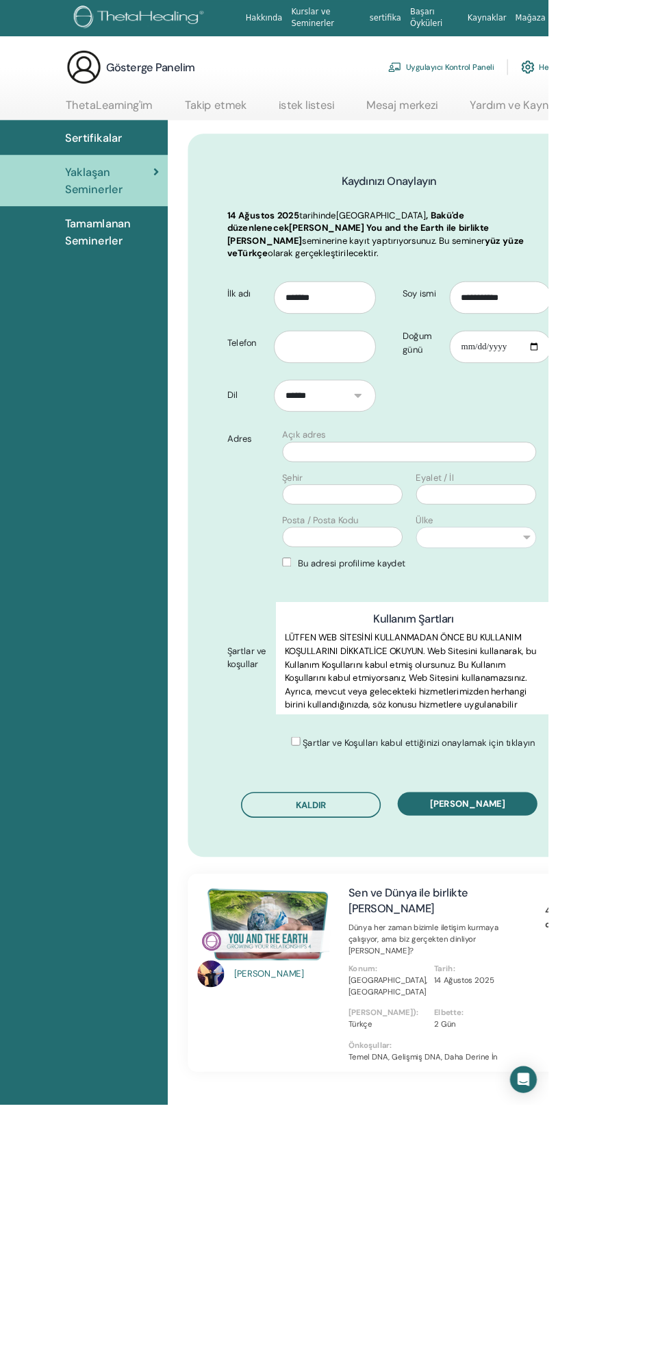
scroll to position [1, 0]
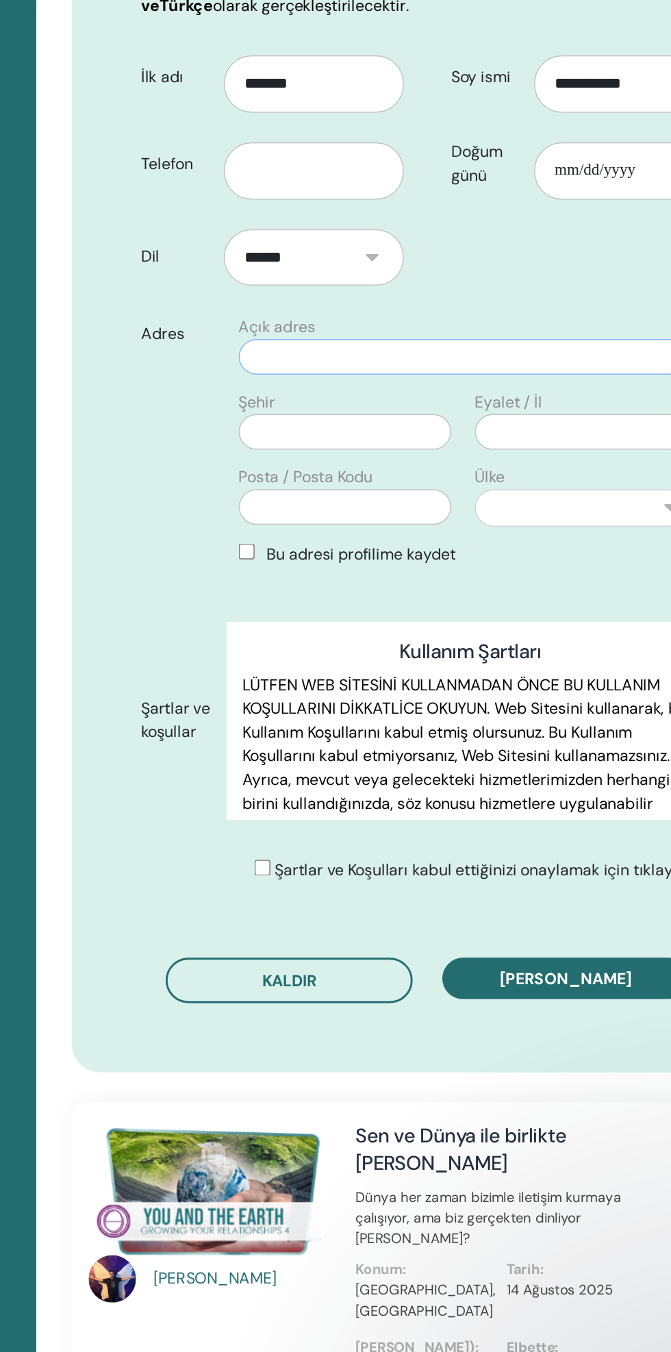
click at [489, 540] on input "text" at bounding box center [501, 552] width 311 height 25
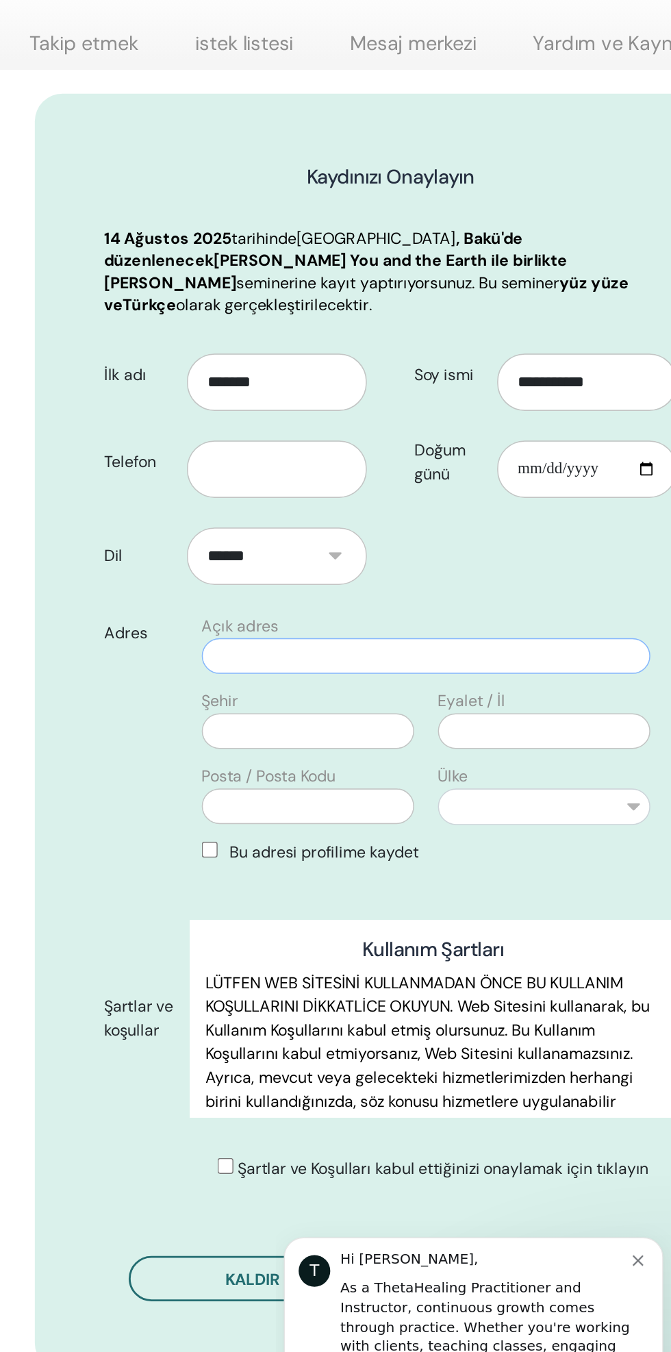
scroll to position [0, 0]
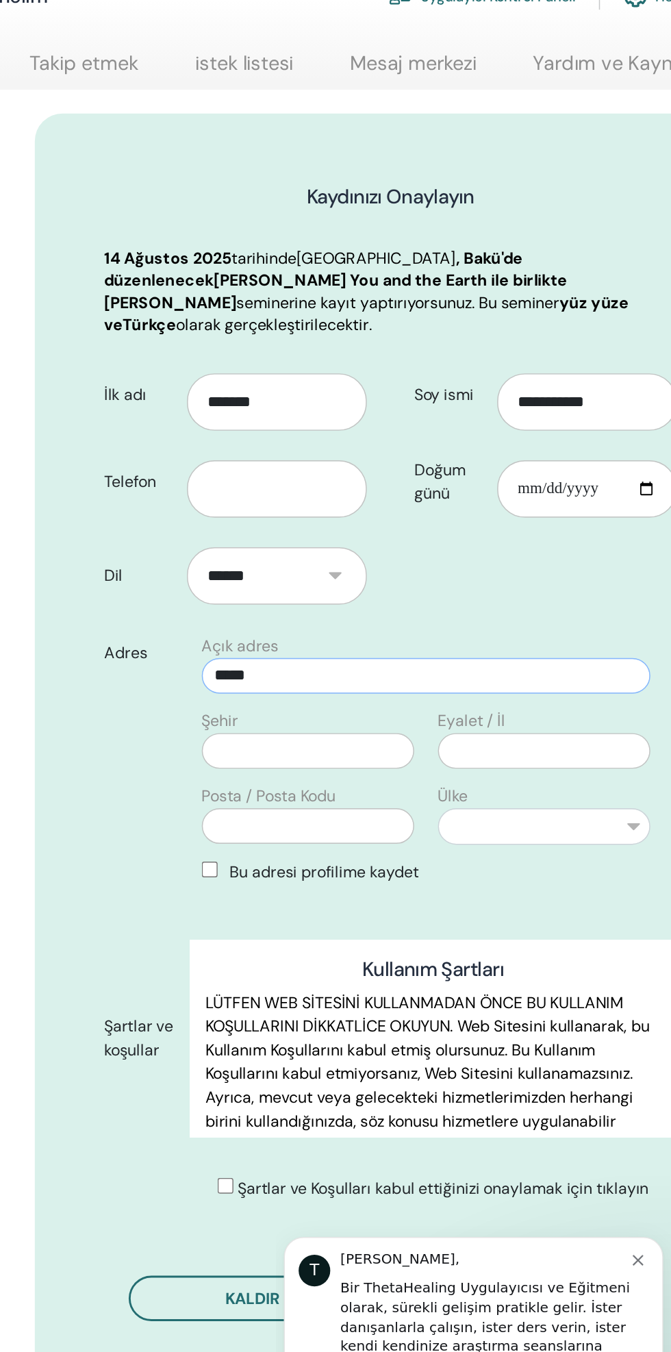
type input "*****"
click at [375, 703] on input "text" at bounding box center [419, 715] width 147 height 25
type input "**********"
type input "******"
select select "**"
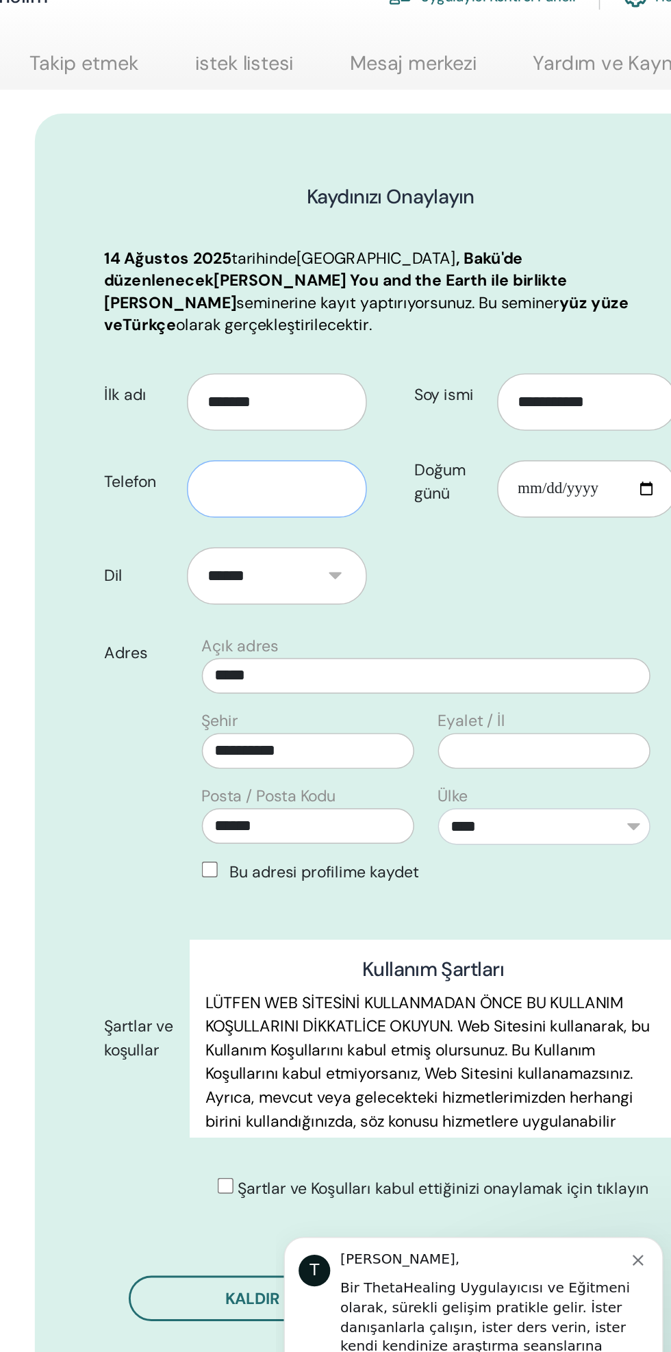
click at [358, 523] on input "text" at bounding box center [398, 534] width 125 height 40
type input "**********"
click at [591, 703] on input "text" at bounding box center [583, 715] width 147 height 25
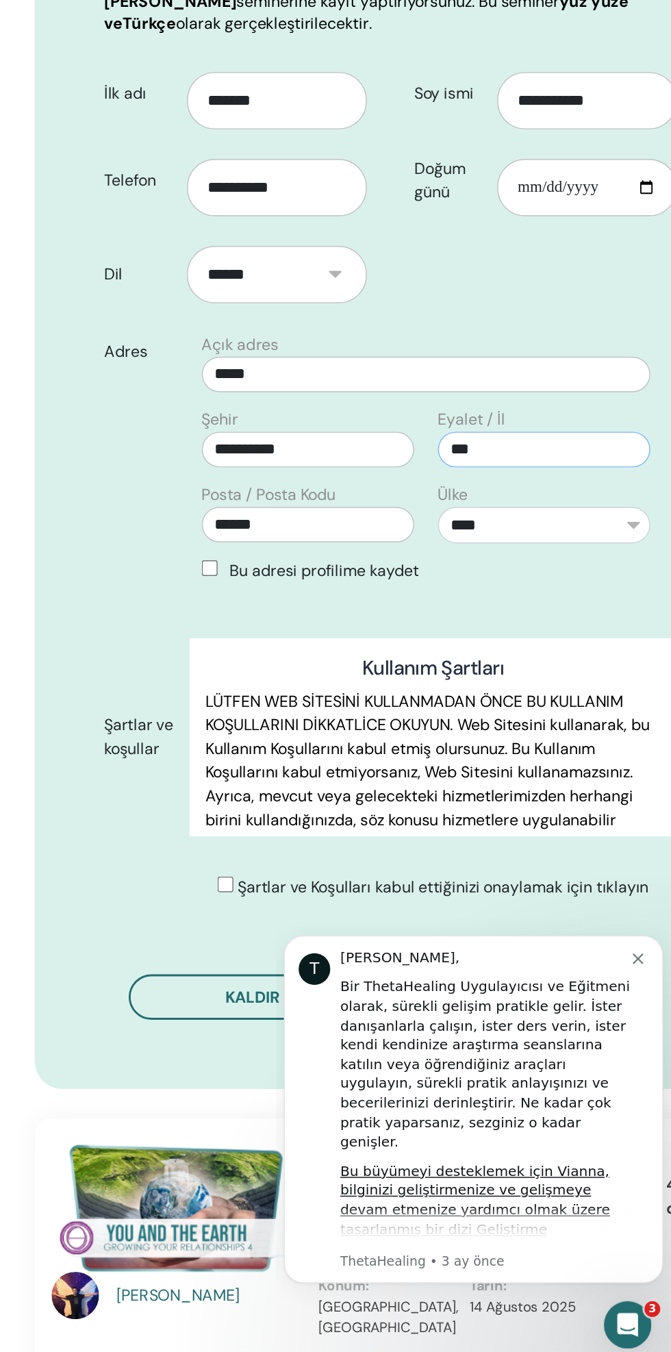
scroll to position [1, 0]
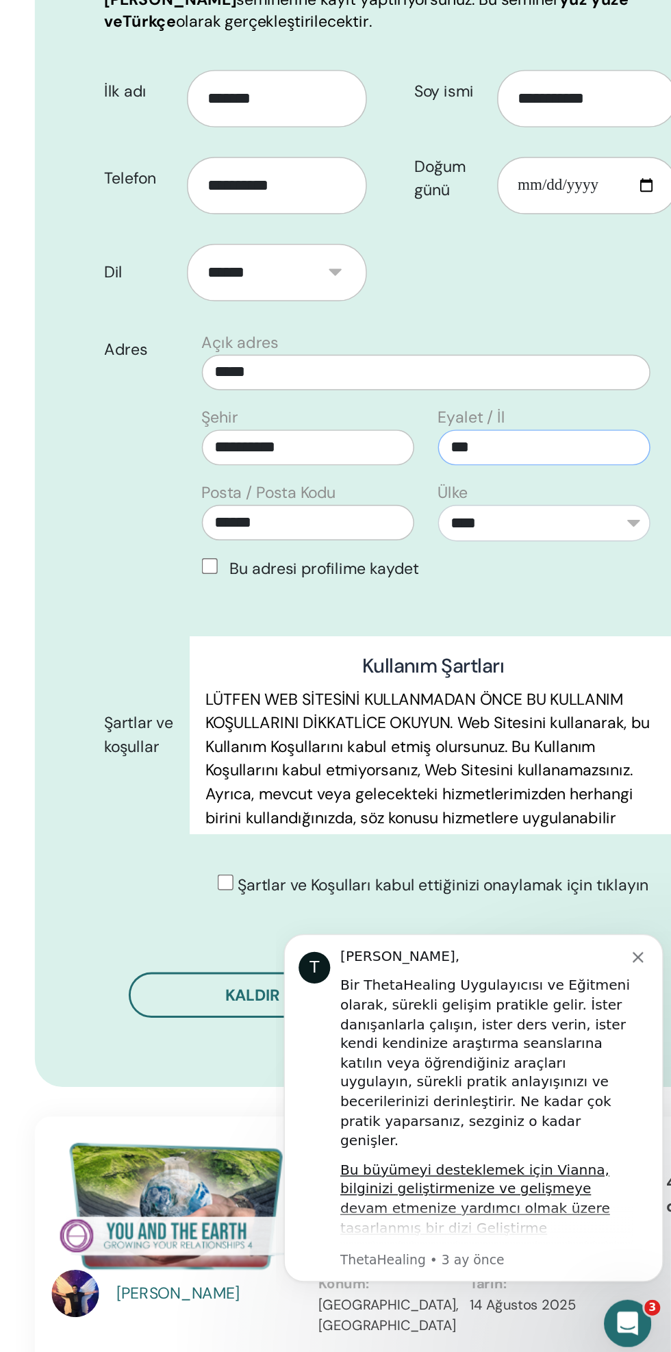
type input "***"
click at [604, 1087] on font "Kaydı onayla" at bounding box center [573, 1094] width 92 height 14
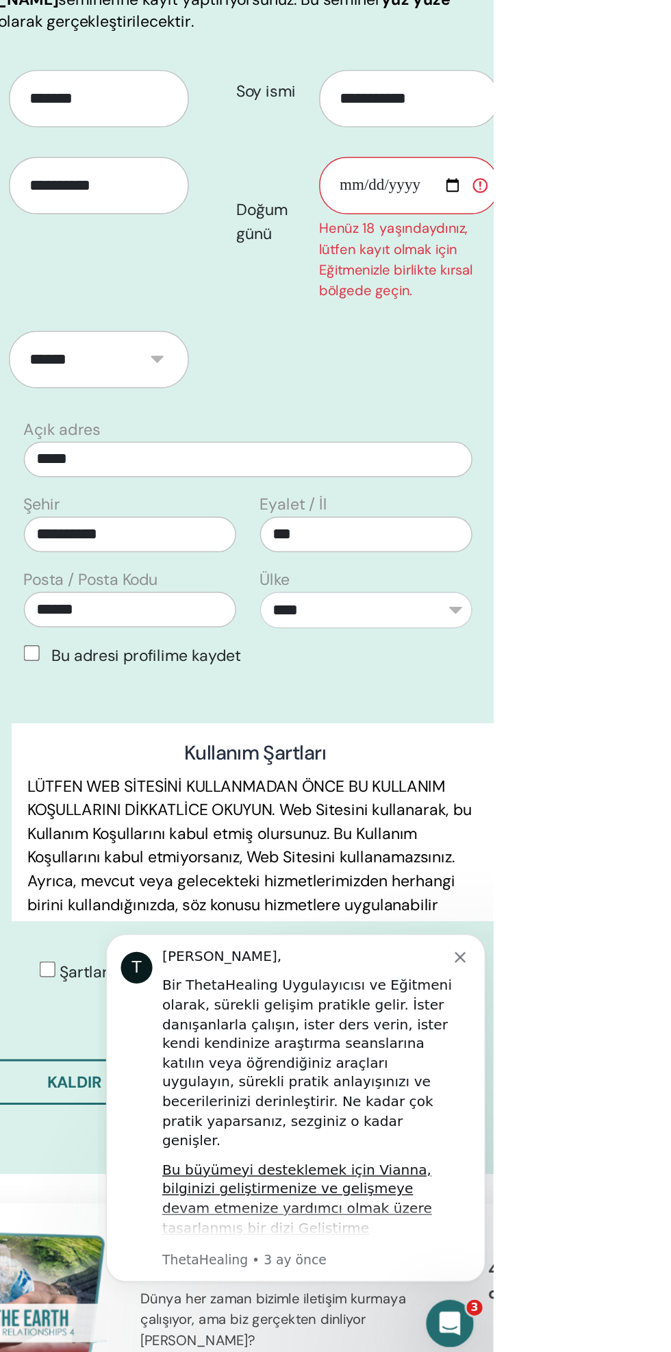
click at [623, 530] on input "Doğum günü" at bounding box center [613, 534] width 125 height 40
type input "**********"
click at [613, 1142] on button "Kaydı onayla" at bounding box center [572, 1153] width 171 height 29
